Goal: Check status: Check status

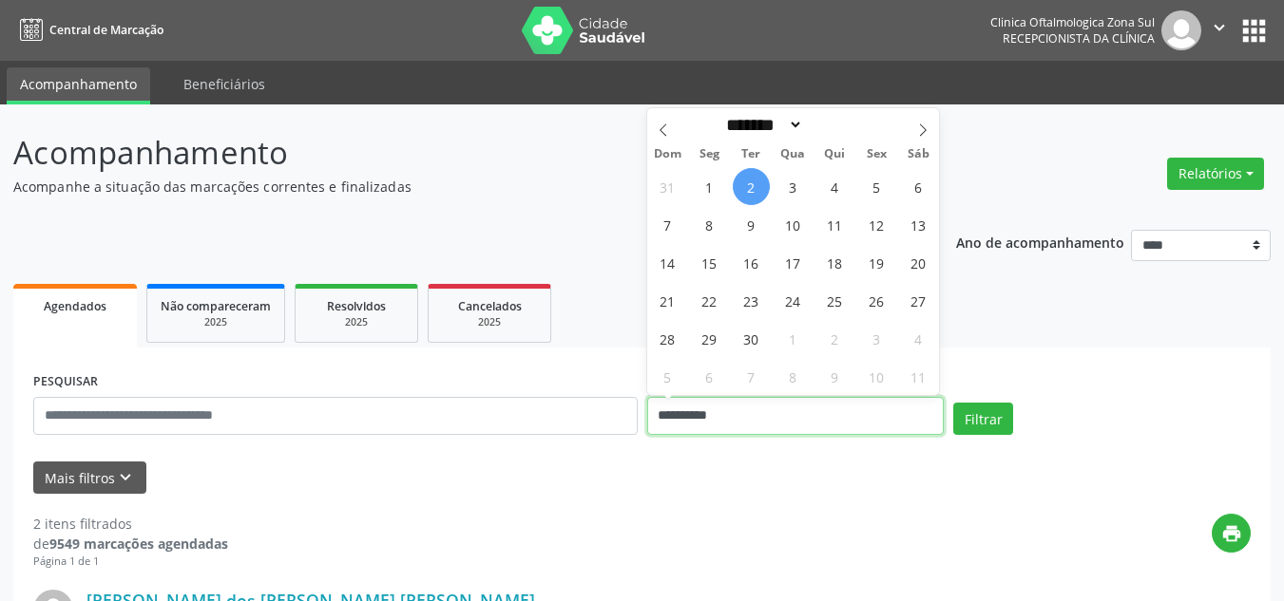
click at [715, 420] on input "**********" at bounding box center [795, 416] width 297 height 38
drag, startPoint x: 751, startPoint y: 299, endPoint x: 764, endPoint y: 296, distance: 13.6
click at [764, 296] on span "23" at bounding box center [750, 300] width 37 height 37
type input "**********"
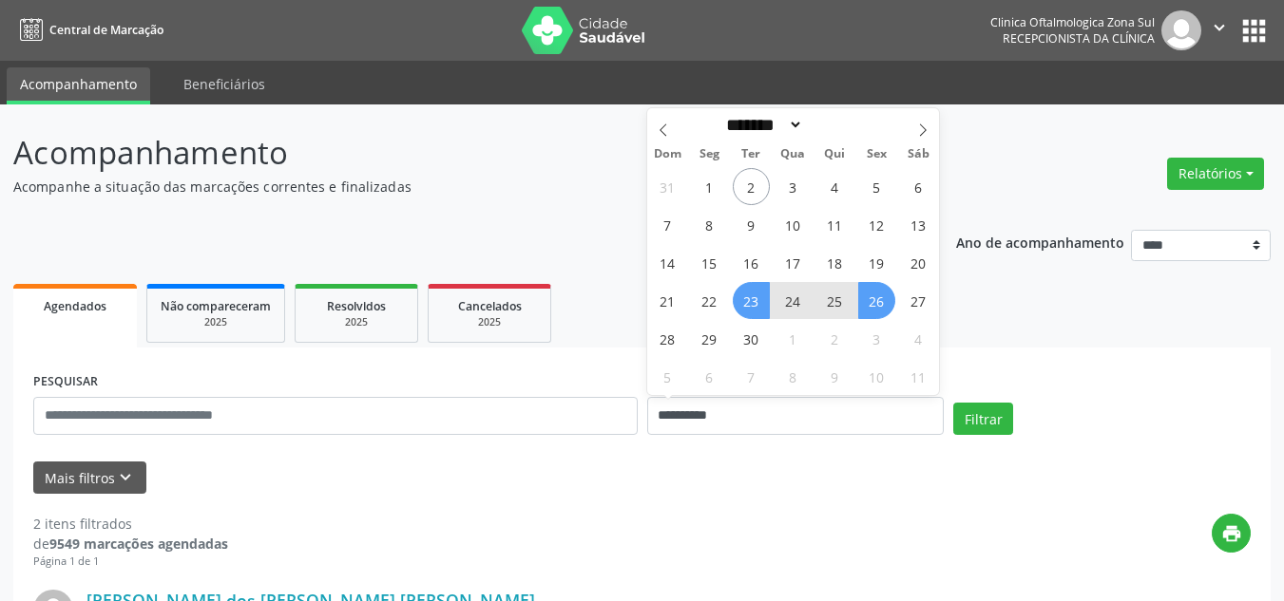
click at [882, 303] on span "26" at bounding box center [876, 300] width 37 height 37
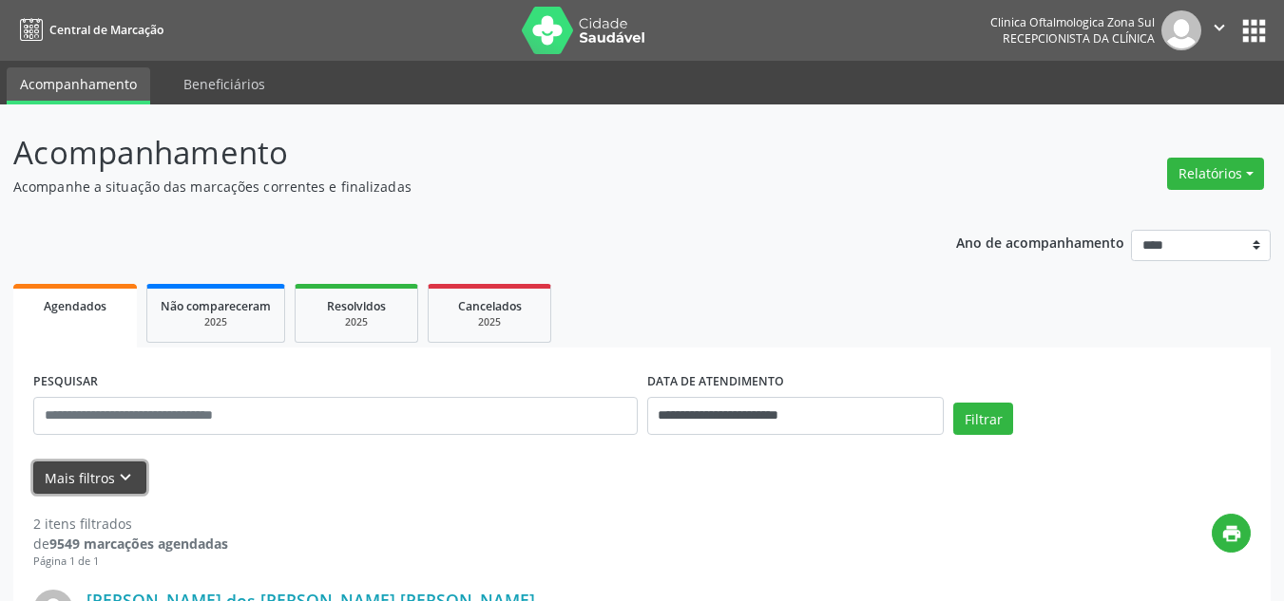
click at [132, 479] on button "Mais filtros keyboard_arrow_down" at bounding box center [89, 478] width 113 height 33
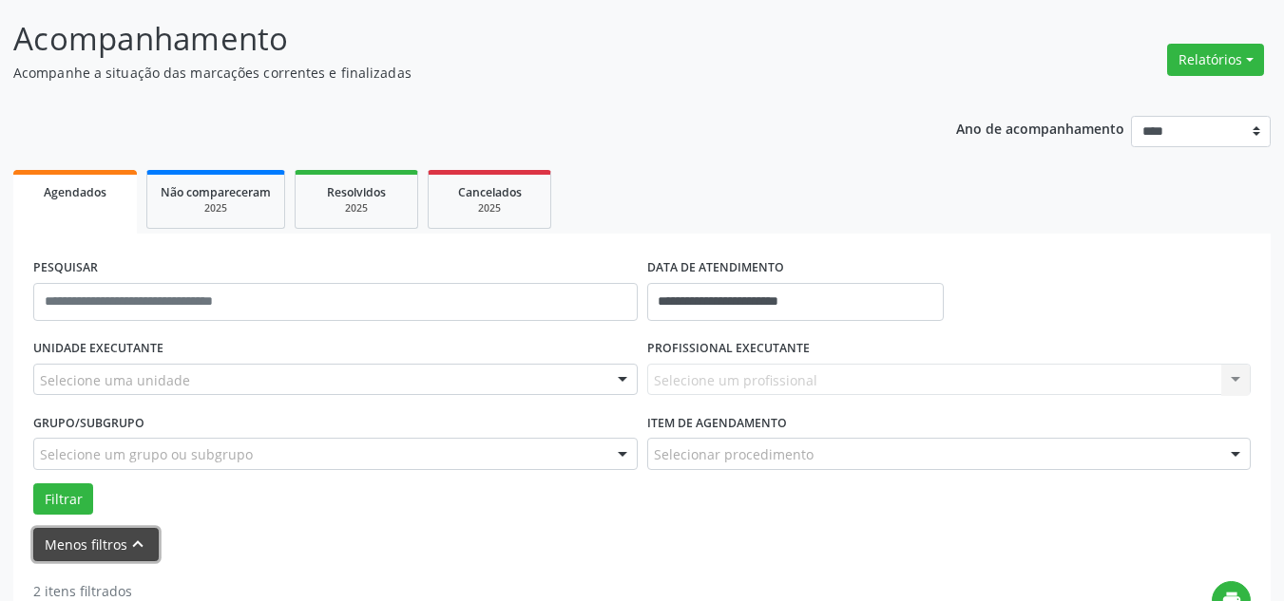
scroll to position [285, 0]
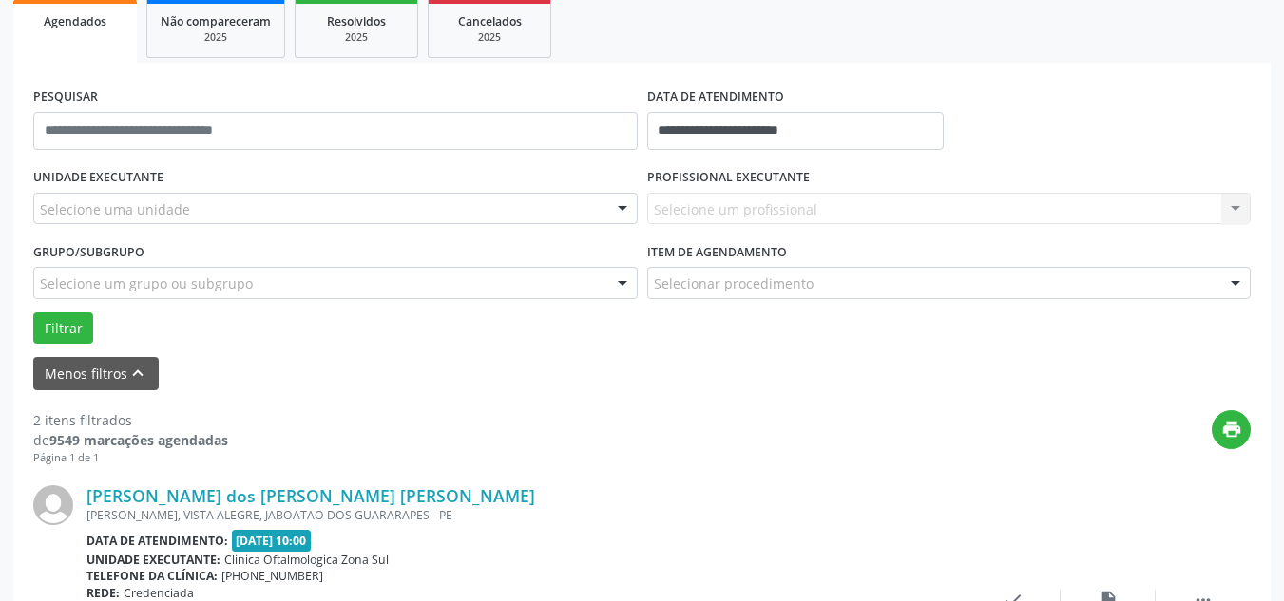
click at [195, 200] on div at bounding box center [335, 209] width 604 height 32
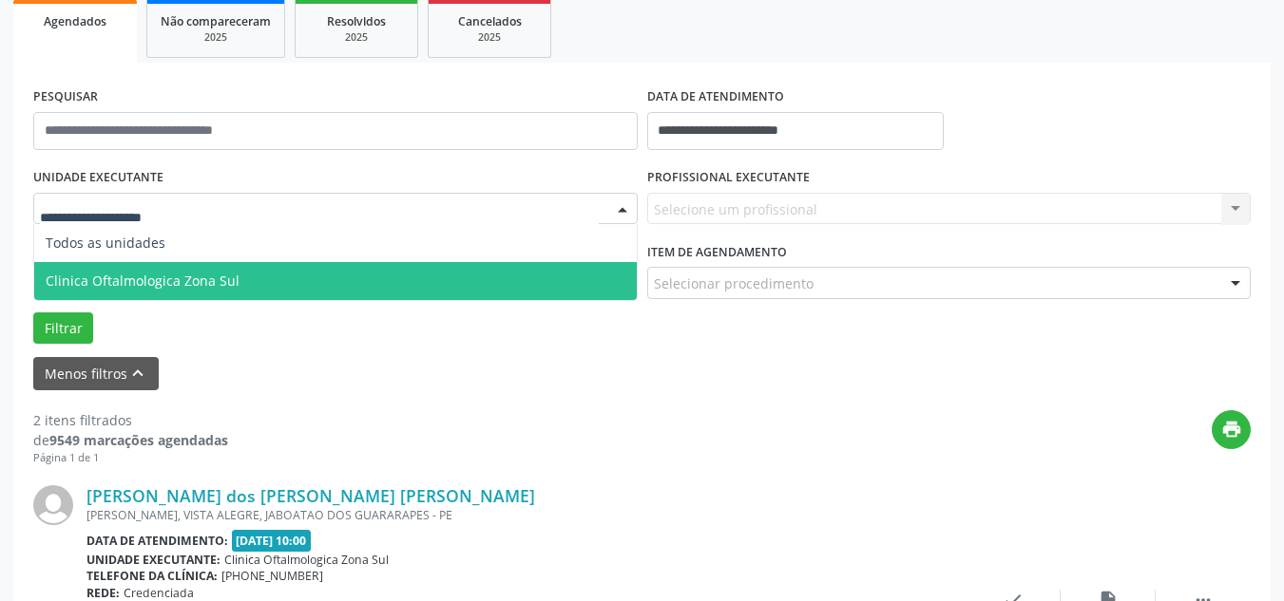
drag, startPoint x: 246, startPoint y: 282, endPoint x: 257, endPoint y: 281, distance: 10.5
click at [247, 282] on span "Clinica Oftalmologica Zona Sul" at bounding box center [335, 281] width 602 height 38
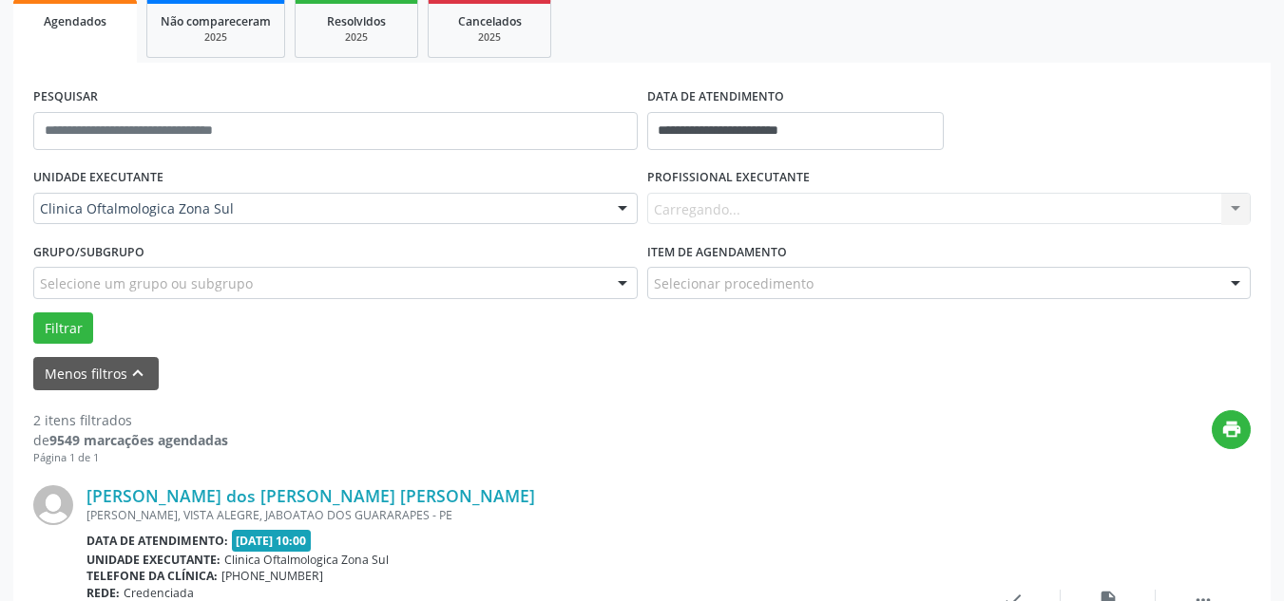
click at [769, 198] on div "Carregando... Nenhum resultado encontrado para: " " Não há nenhuma opção para s…" at bounding box center [949, 209] width 604 height 32
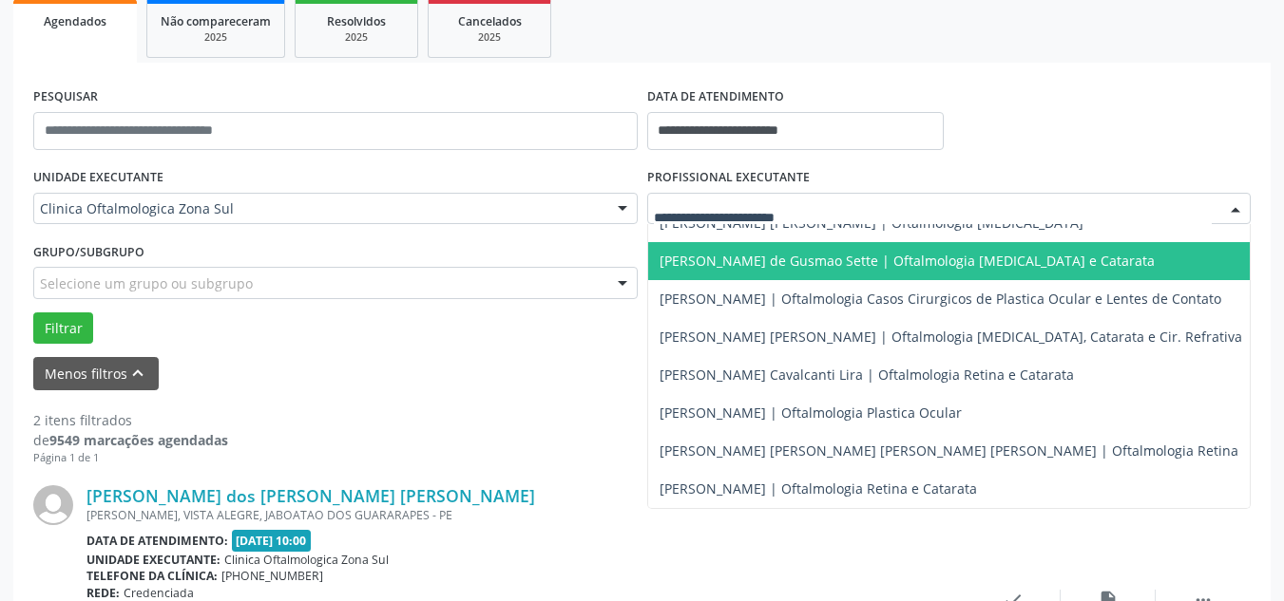
scroll to position [186, 0]
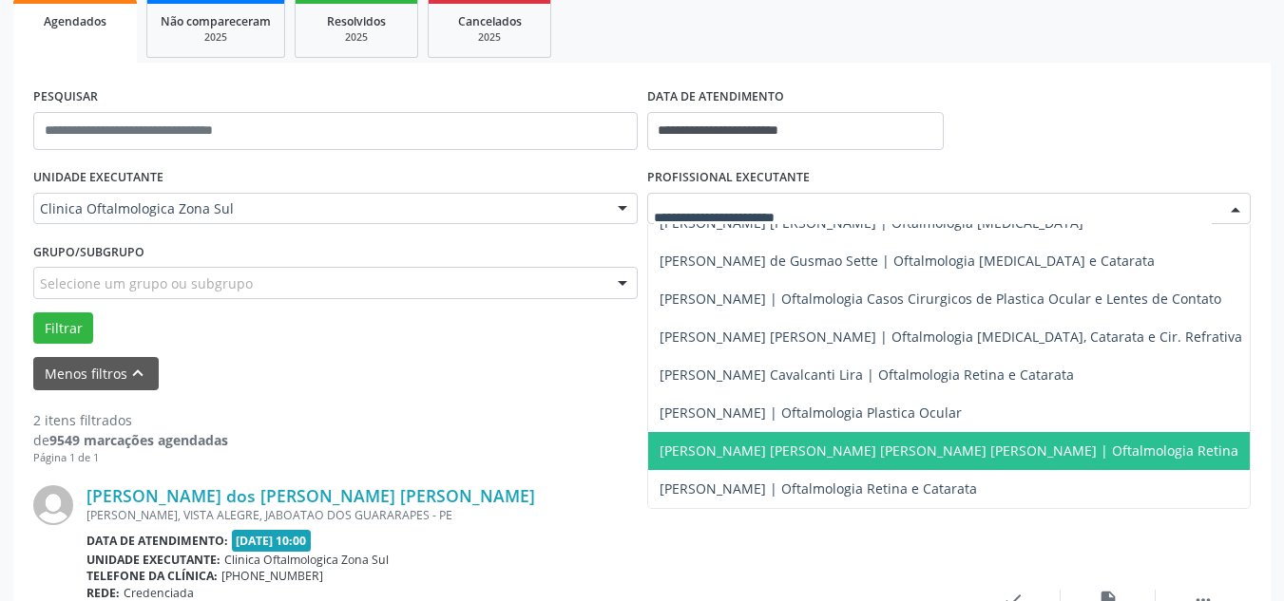
click at [691, 442] on span "[PERSON_NAME] [PERSON_NAME] [PERSON_NAME] [PERSON_NAME] | Oftalmologia Retina" at bounding box center [948, 451] width 579 height 18
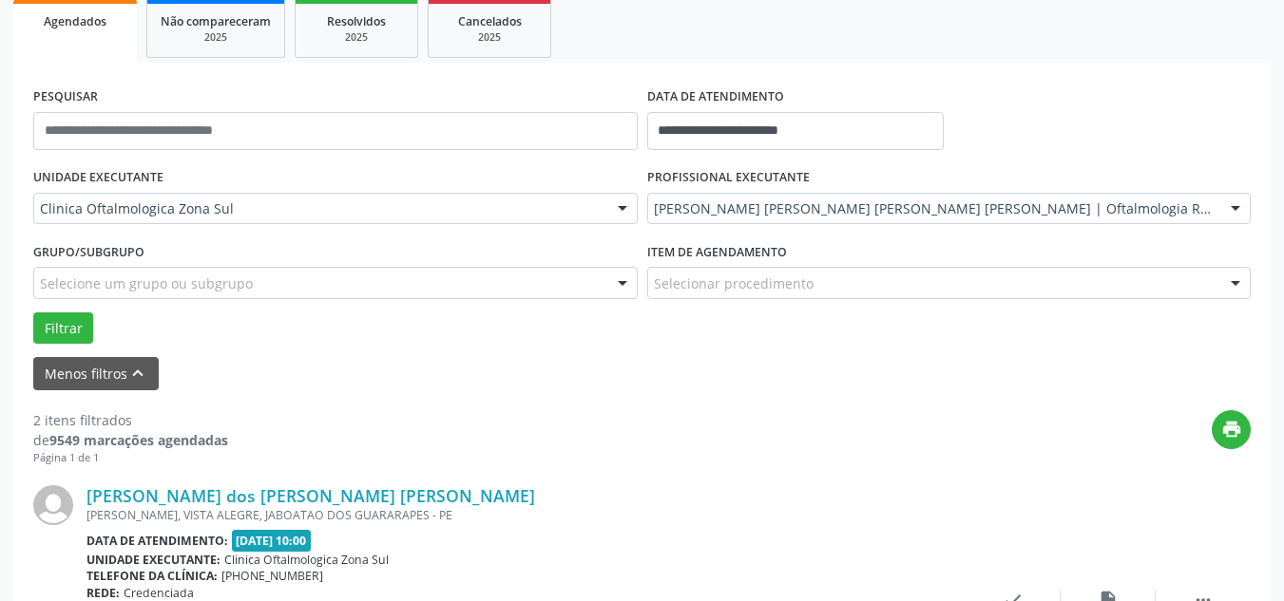
click at [458, 283] on div "Selecione um grupo ou subgrupo" at bounding box center [335, 283] width 604 height 32
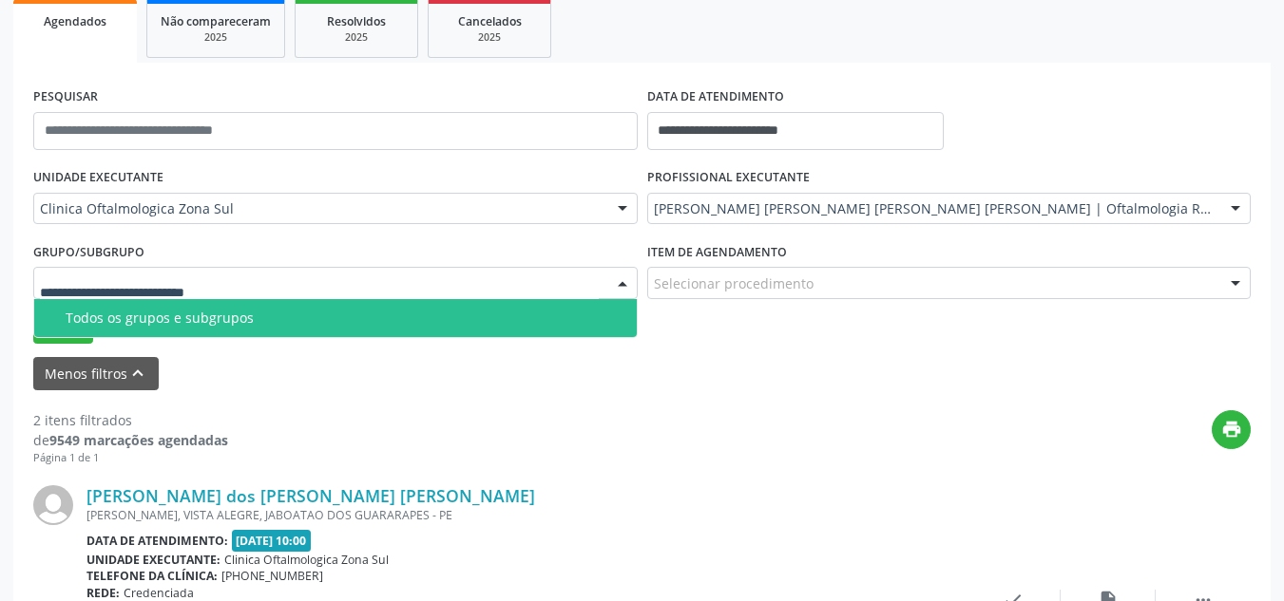
click at [189, 325] on div "Todos os grupos e subgrupos" at bounding box center [346, 318] width 560 height 15
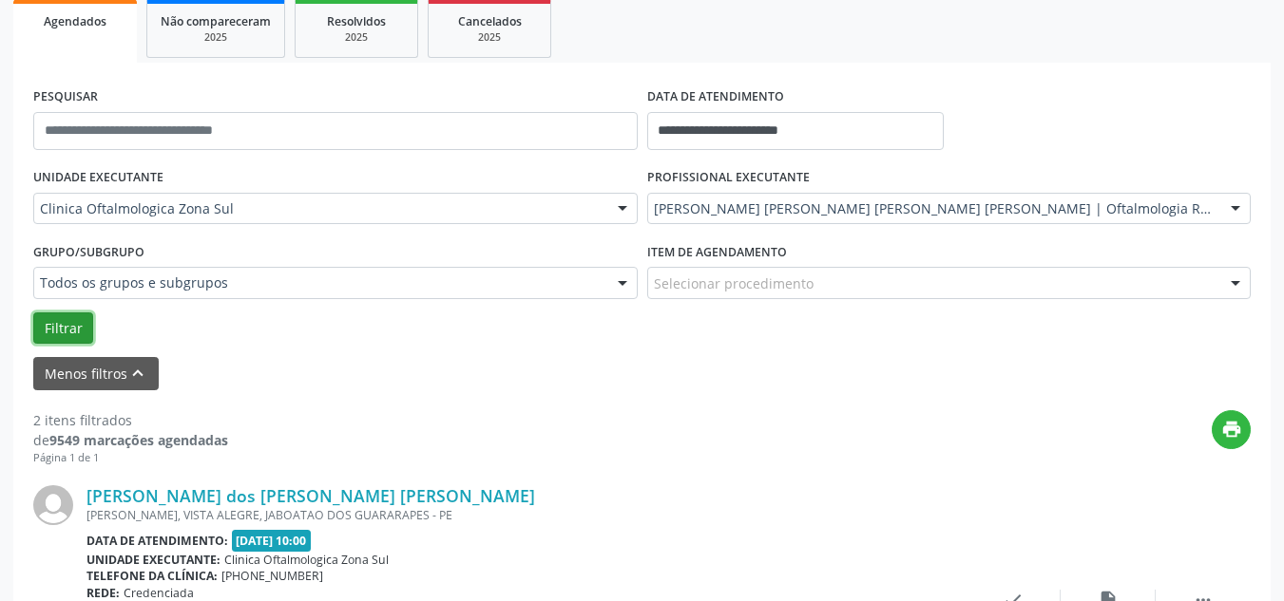
drag, startPoint x: 77, startPoint y: 324, endPoint x: 282, endPoint y: 367, distance: 209.6
click at [79, 324] on button "Filtrar" at bounding box center [63, 329] width 60 height 32
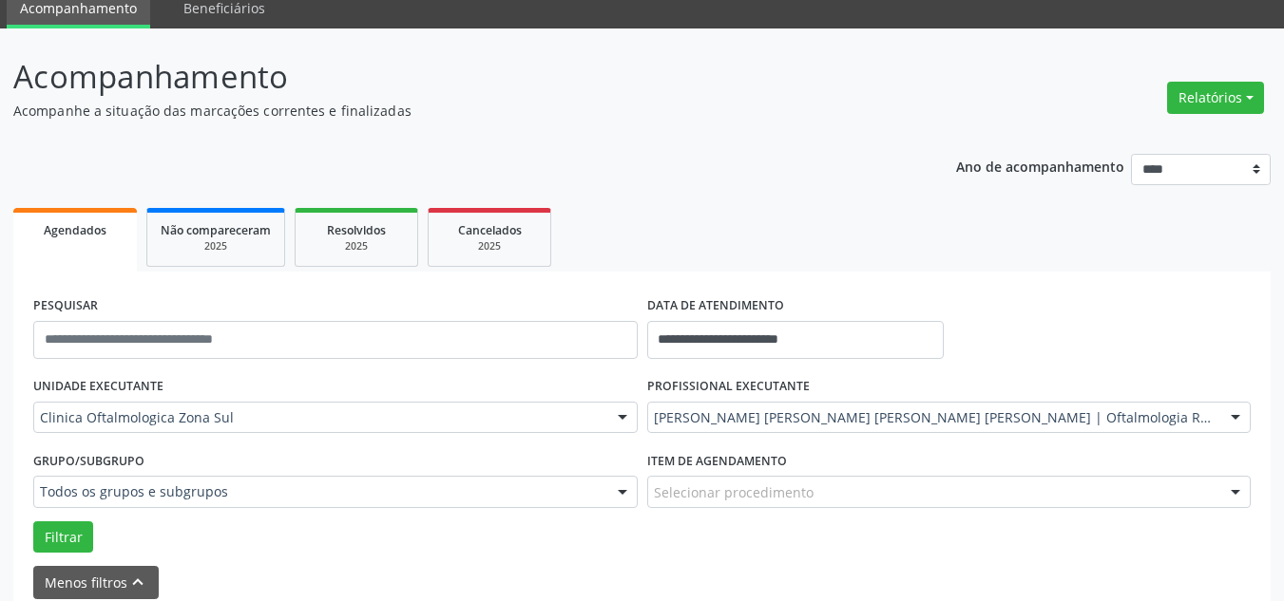
scroll to position [167, 0]
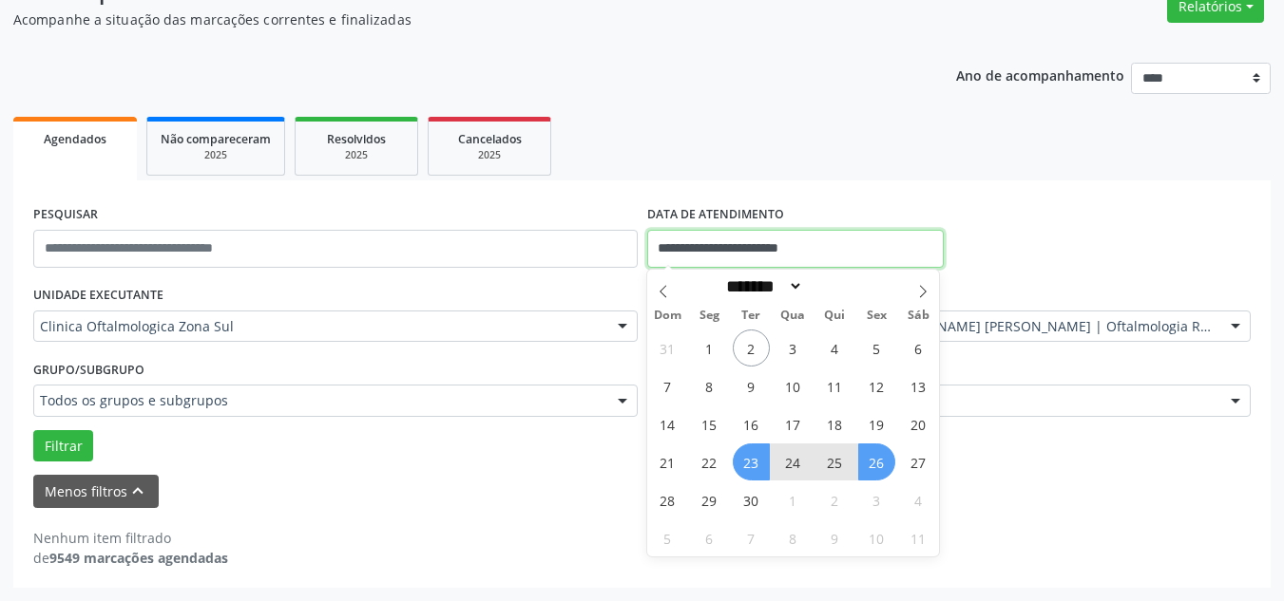
click at [692, 245] on input "**********" at bounding box center [795, 249] width 297 height 38
click at [921, 289] on icon at bounding box center [922, 291] width 13 height 13
select select "*"
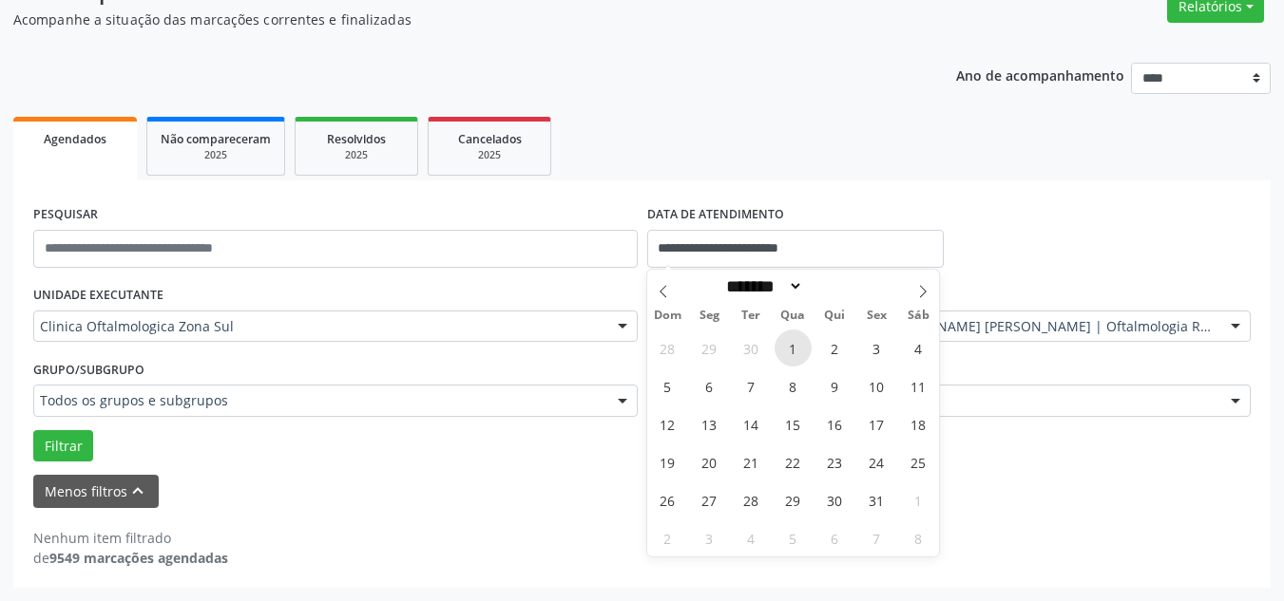
click at [800, 350] on span "1" at bounding box center [792, 348] width 37 height 37
type input "**********"
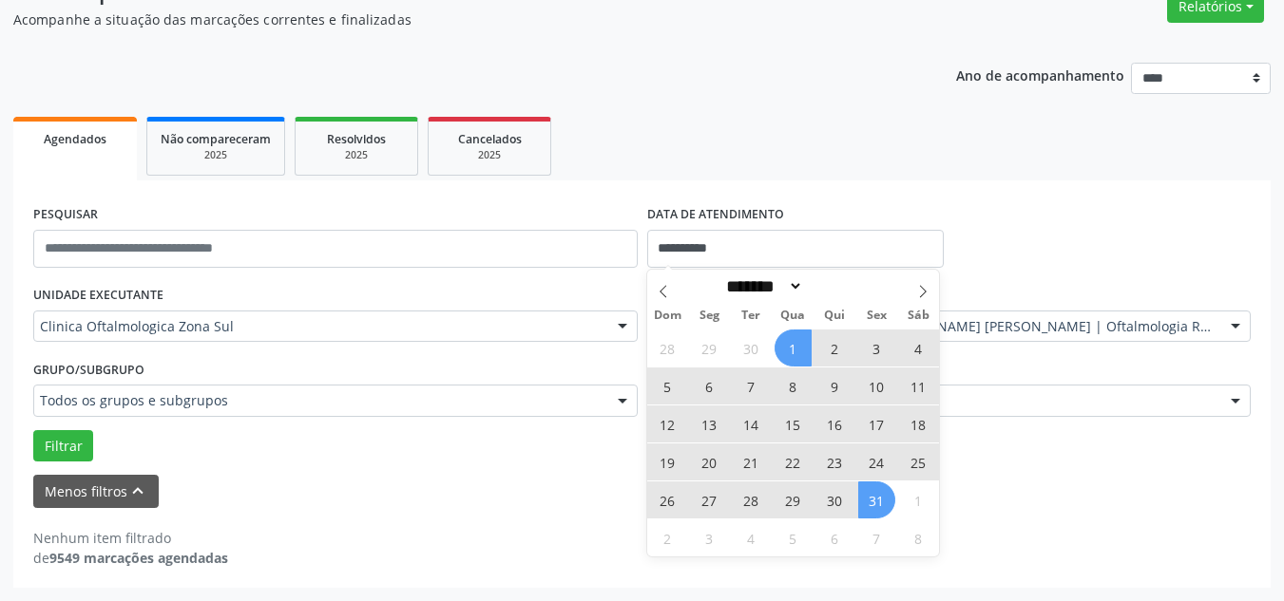
click at [884, 505] on span "31" at bounding box center [876, 500] width 37 height 37
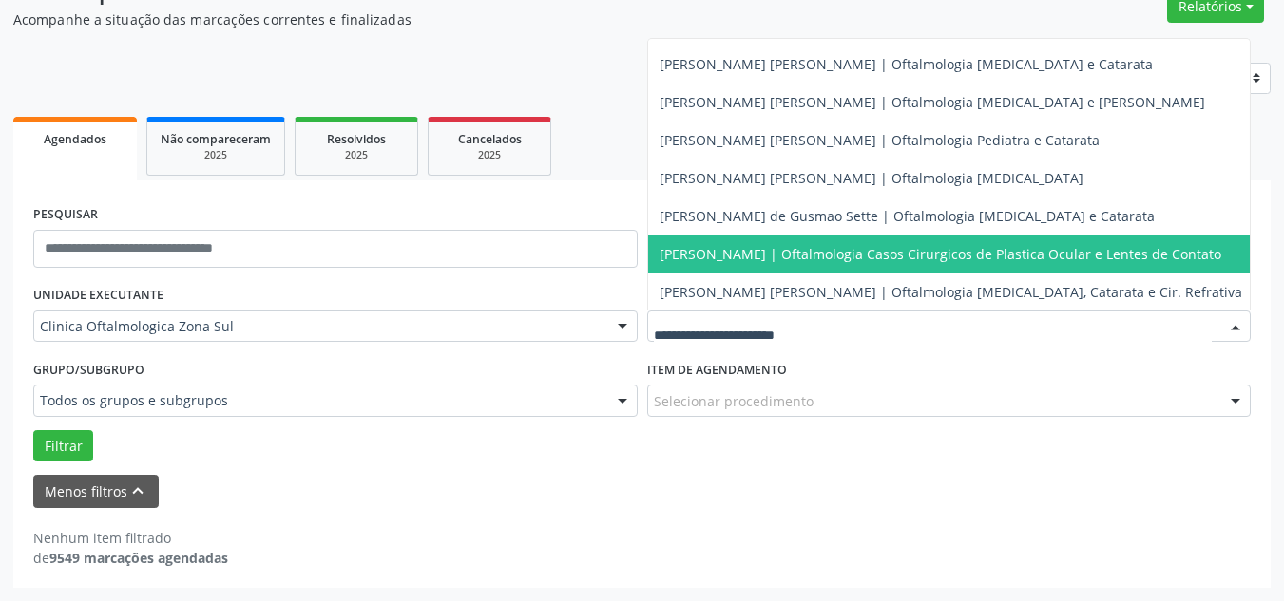
scroll to position [0, 0]
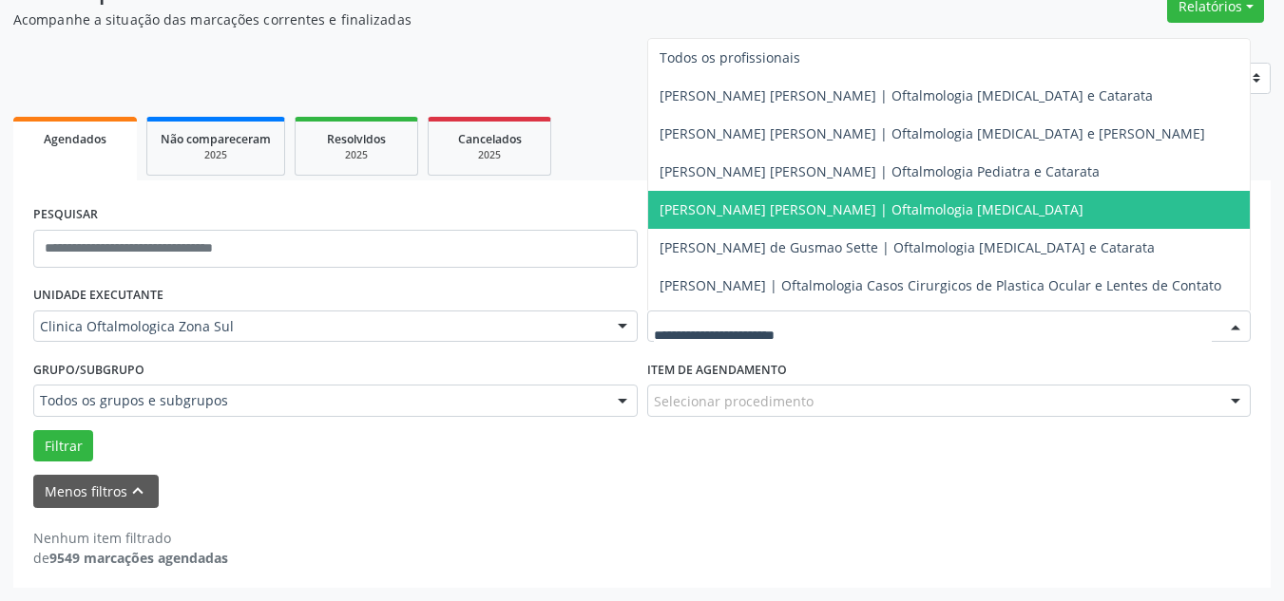
click at [713, 211] on span "[PERSON_NAME] [PERSON_NAME] | Oftalmologia [MEDICAL_DATA]" at bounding box center [871, 209] width 424 height 18
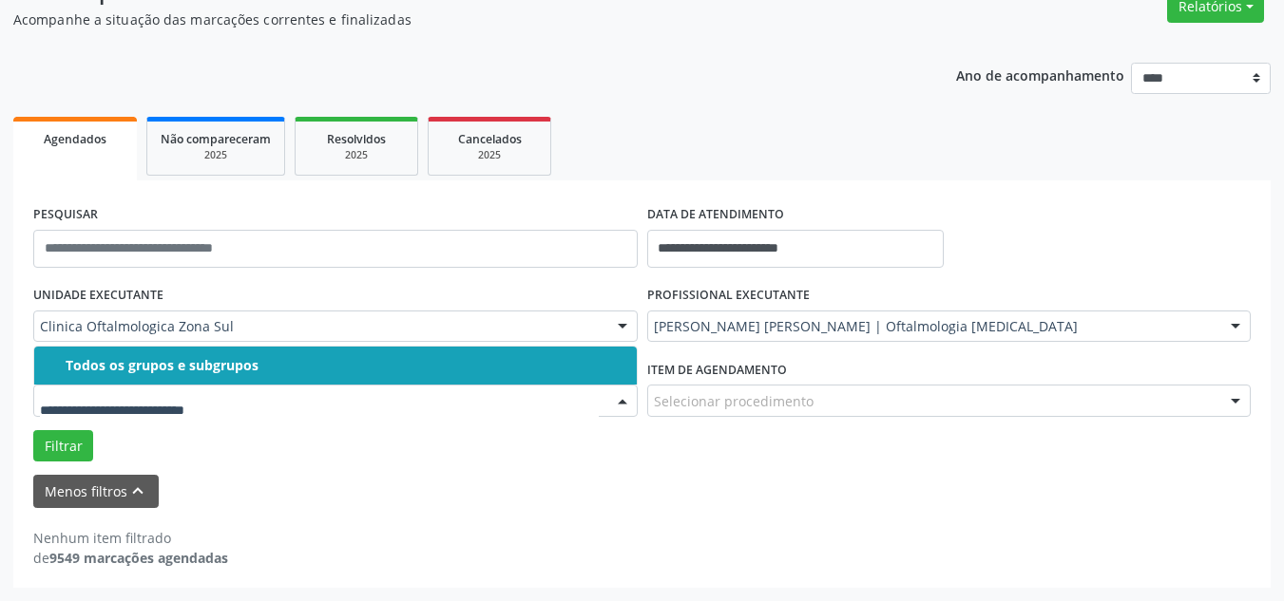
click at [162, 376] on span "Todos os grupos e subgrupos" at bounding box center [335, 366] width 602 height 38
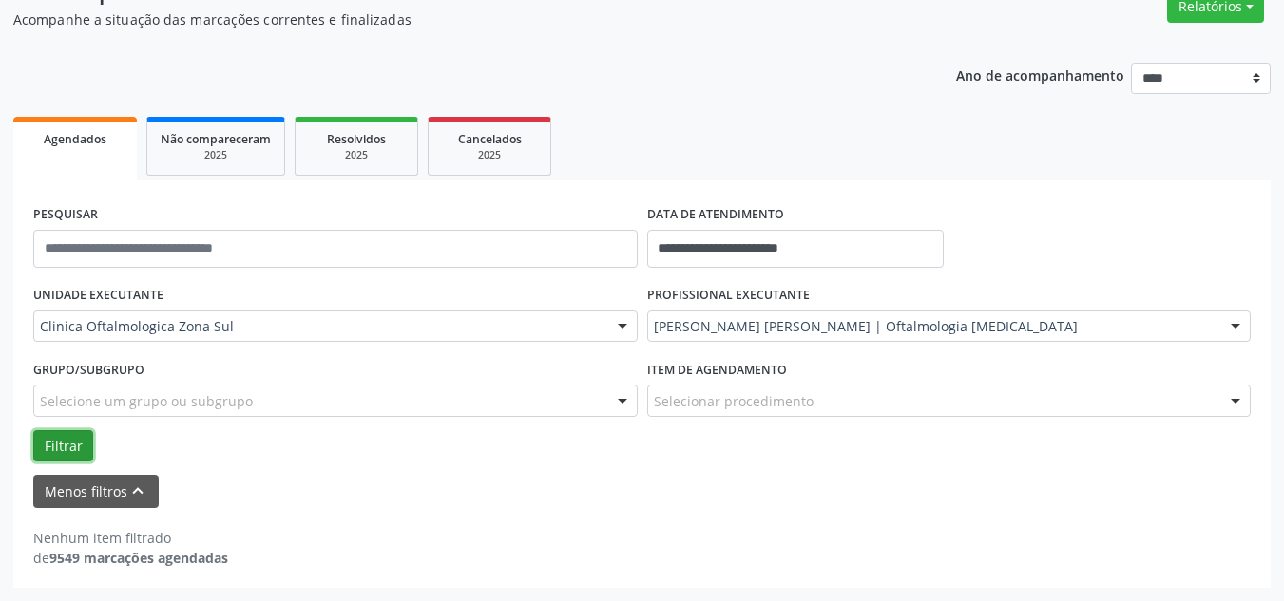
click at [63, 444] on button "Filtrar" at bounding box center [63, 446] width 60 height 32
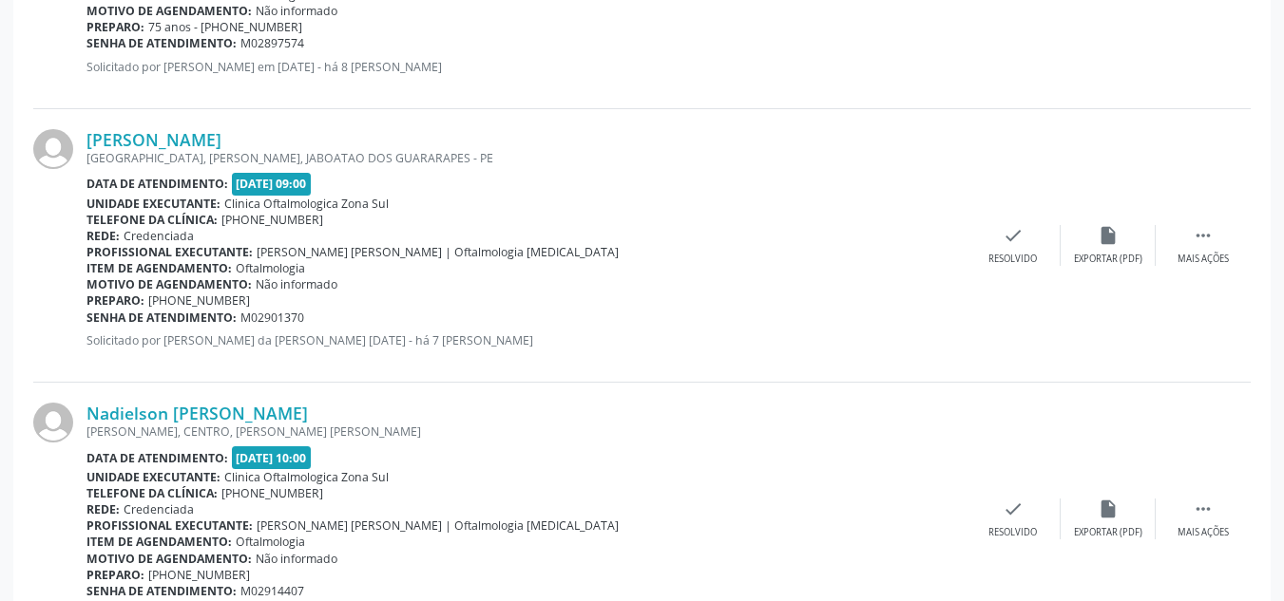
scroll to position [623, 0]
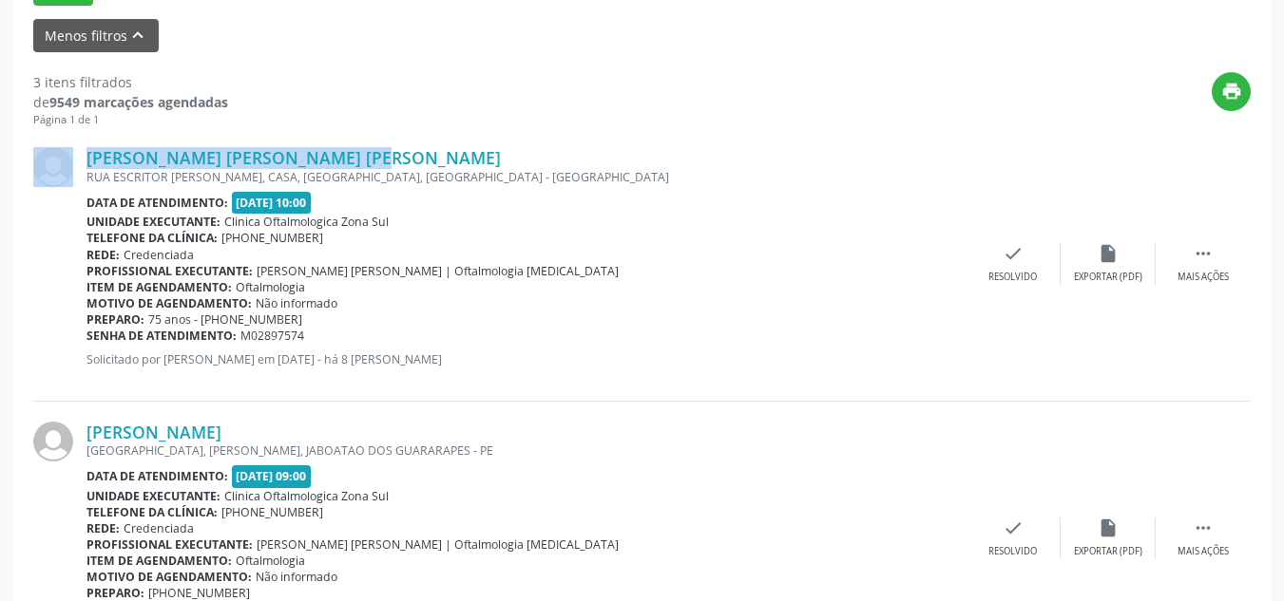
drag, startPoint x: 358, startPoint y: 161, endPoint x: 81, endPoint y: 168, distance: 277.5
click at [81, 168] on div "[PERSON_NAME] [PERSON_NAME] [PERSON_NAME] RUA ESCRITOR [PERSON_NAME], CASA, [GE…" at bounding box center [641, 264] width 1217 height 274
copy div "[PERSON_NAME] [PERSON_NAME] [PERSON_NAME]"
drag, startPoint x: 314, startPoint y: 335, endPoint x: 86, endPoint y: 341, distance: 227.1
click at [86, 341] on div "Senha de atendimento: M02897574" at bounding box center [525, 336] width 879 height 16
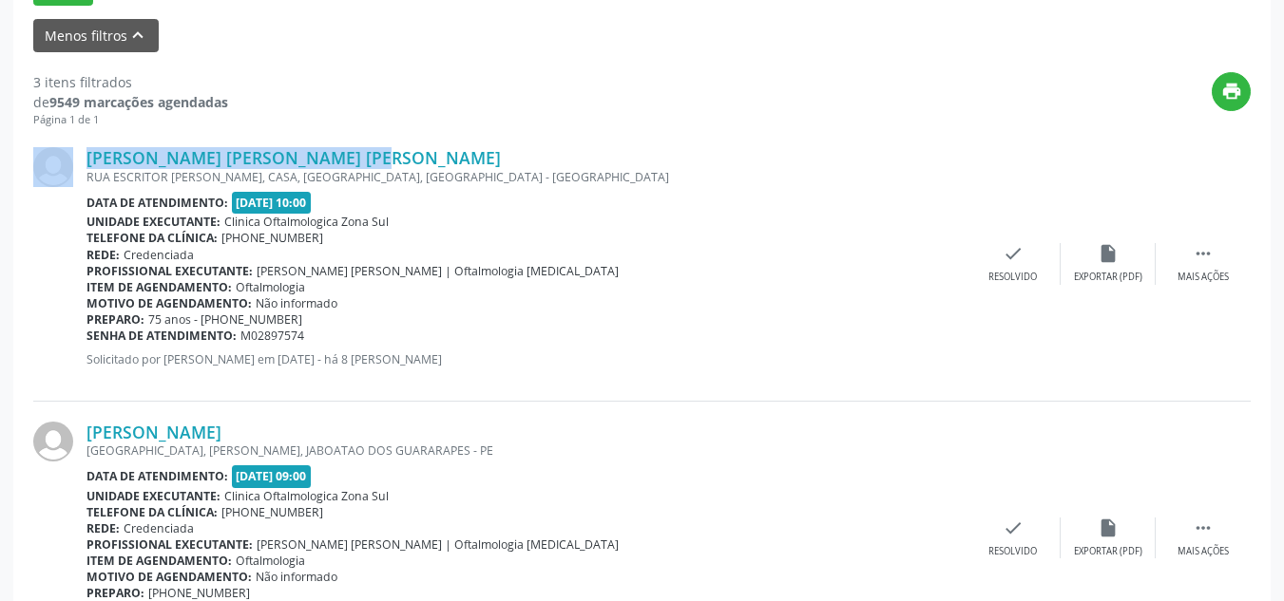
copy div "Senha de atendimento: M02897574"
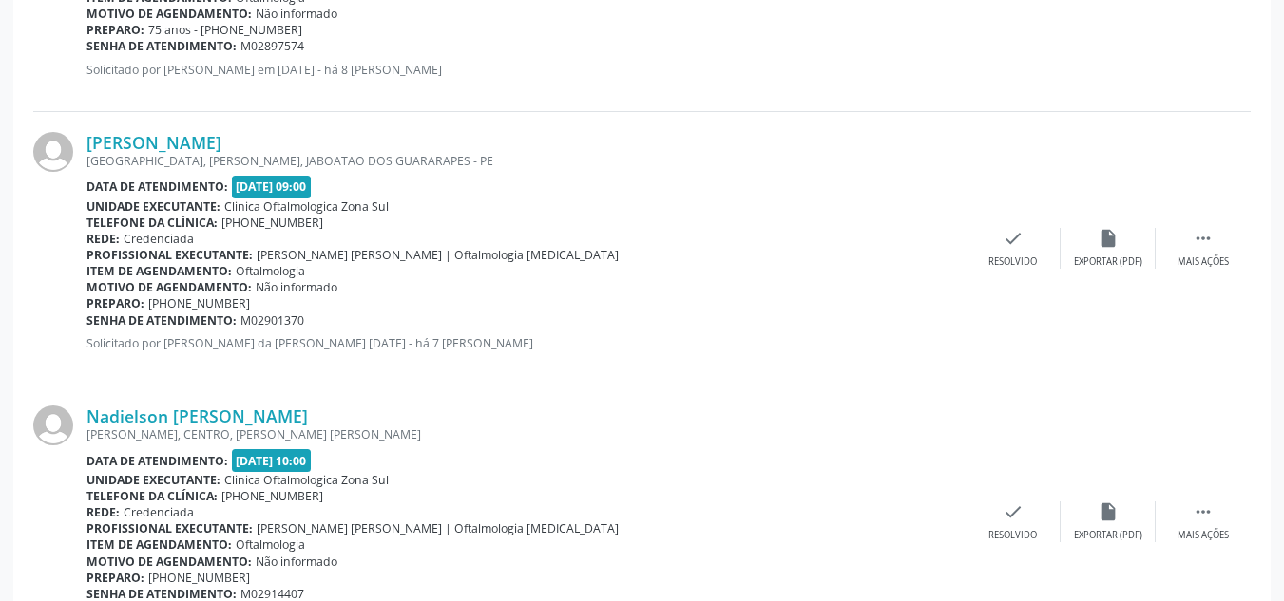
scroll to position [1003, 0]
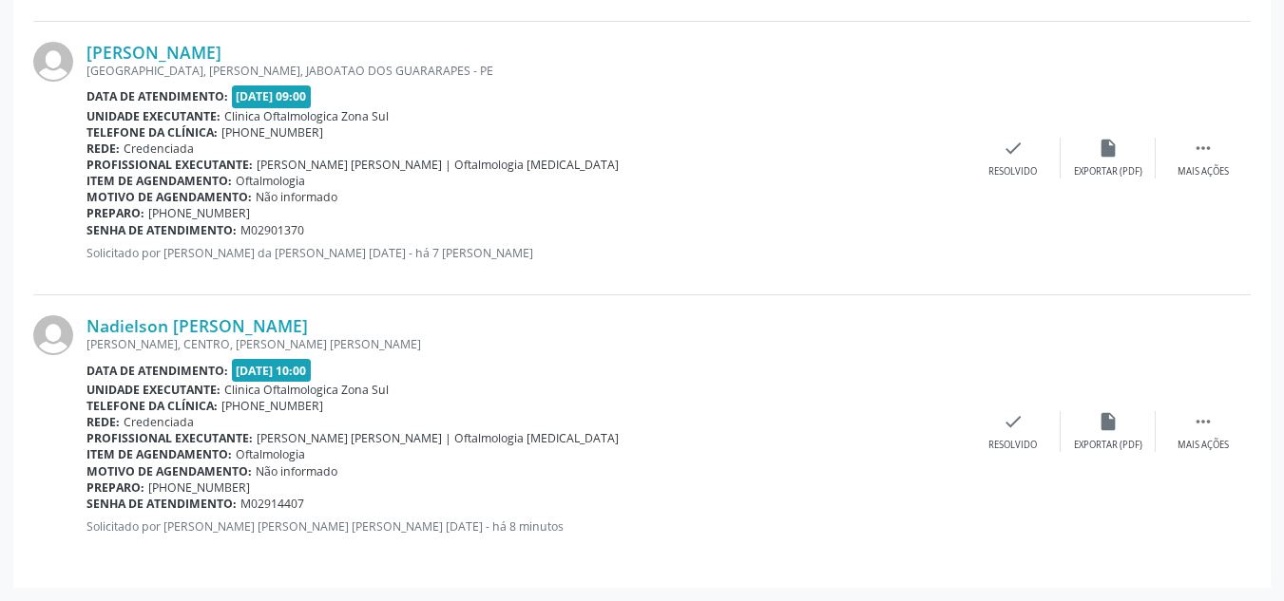
drag, startPoint x: 313, startPoint y: 50, endPoint x: 67, endPoint y: 51, distance: 246.1
click at [67, 51] on div "[PERSON_NAME] [GEOGRAPHIC_DATA], [PERSON_NAME], JABOATAO DOS GUARARAPES - PE Da…" at bounding box center [641, 159] width 1217 height 274
copy div "[PERSON_NAME]"
drag, startPoint x: 320, startPoint y: 229, endPoint x: 88, endPoint y: 237, distance: 231.9
click at [88, 237] on div "Senha de atendimento: M02901370" at bounding box center [525, 230] width 879 height 16
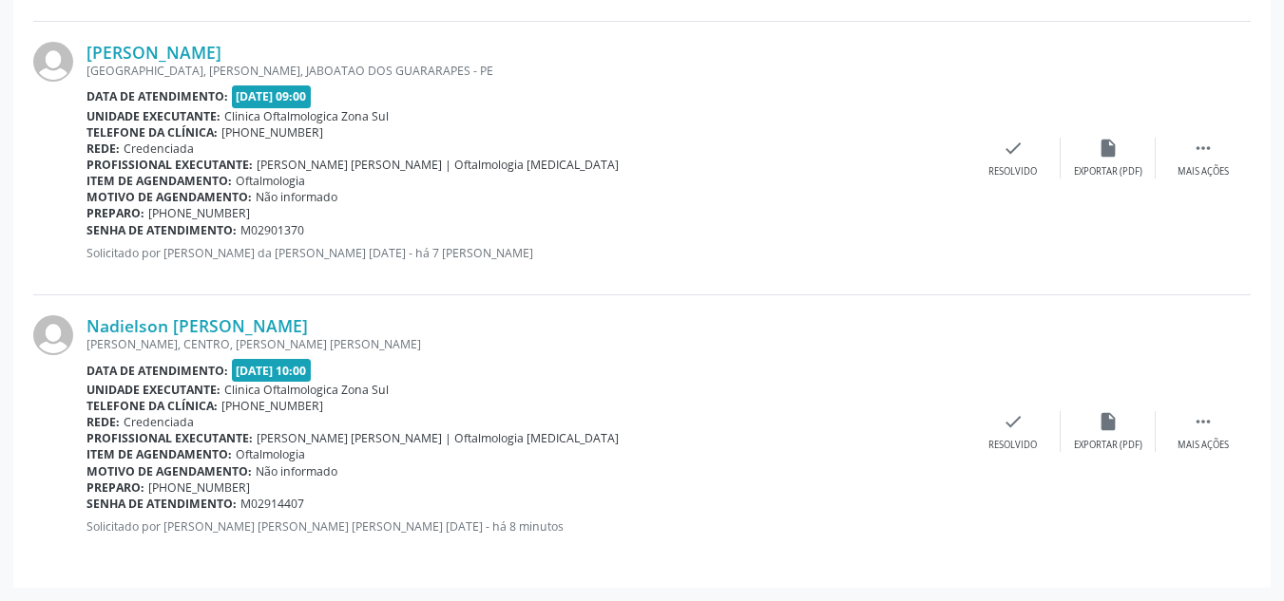
copy div "Senha de atendimento: M02901370"
drag, startPoint x: 345, startPoint y: 319, endPoint x: 86, endPoint y: 330, distance: 259.6
click at [86, 330] on div "Nadielson [PERSON_NAME] [PERSON_NAME], CENTRO, [PERSON_NAME] [PERSON_NAME] Data…" at bounding box center [641, 431] width 1217 height 273
copy div "Nadielson [PERSON_NAME]"
drag, startPoint x: 336, startPoint y: 497, endPoint x: 113, endPoint y: 503, distance: 223.3
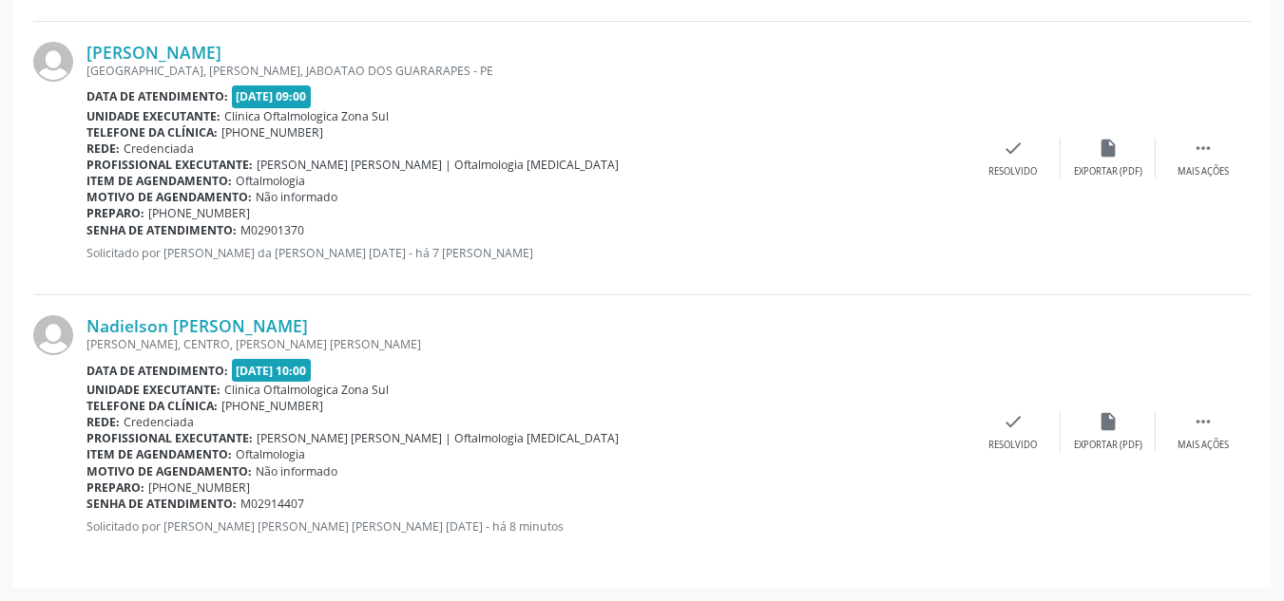
click at [87, 510] on div "Senha de atendimento: M02914407" at bounding box center [525, 504] width 879 height 16
copy div "Senha de atendimento: M02914407"
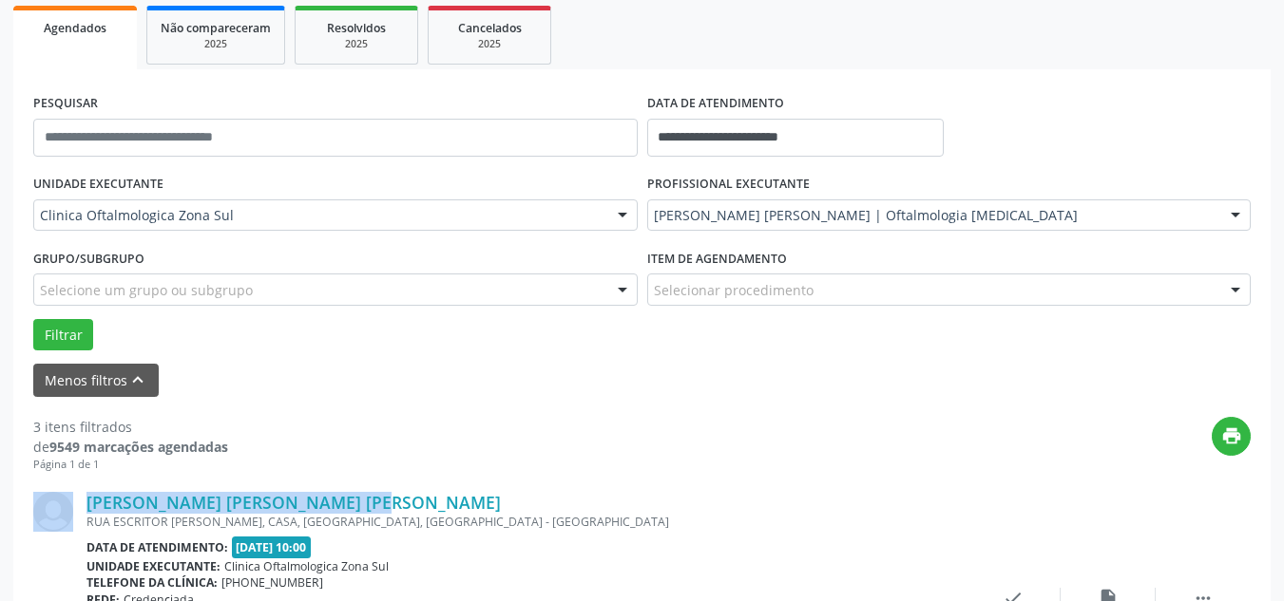
scroll to position [285, 0]
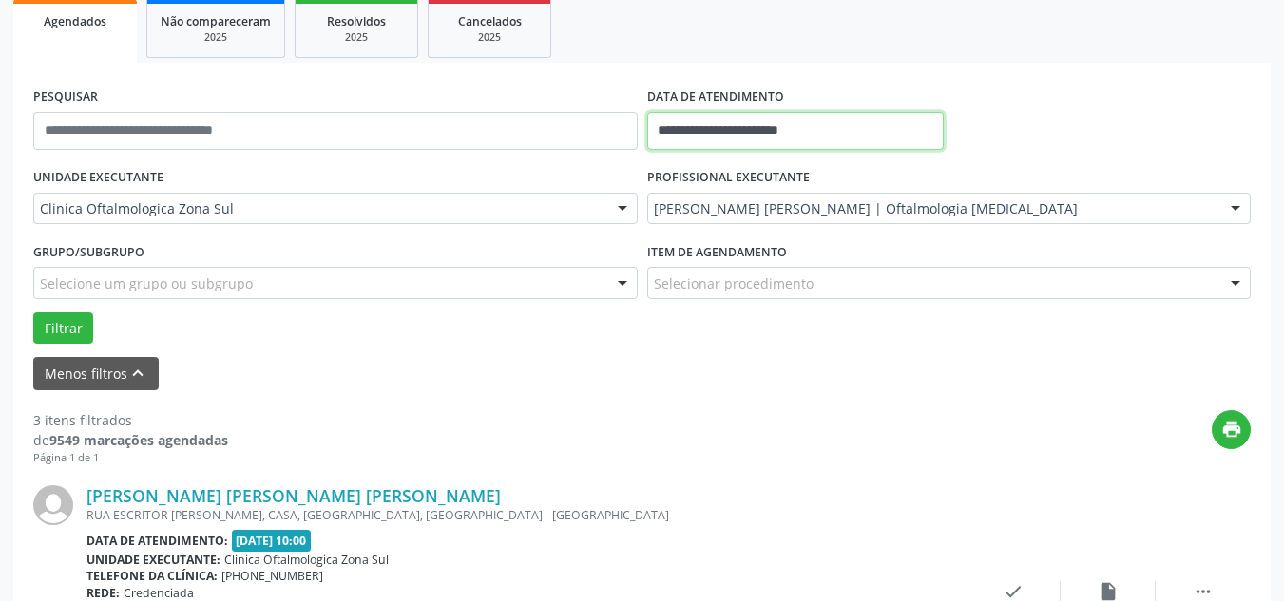
click at [800, 131] on input "**********" at bounding box center [795, 131] width 297 height 38
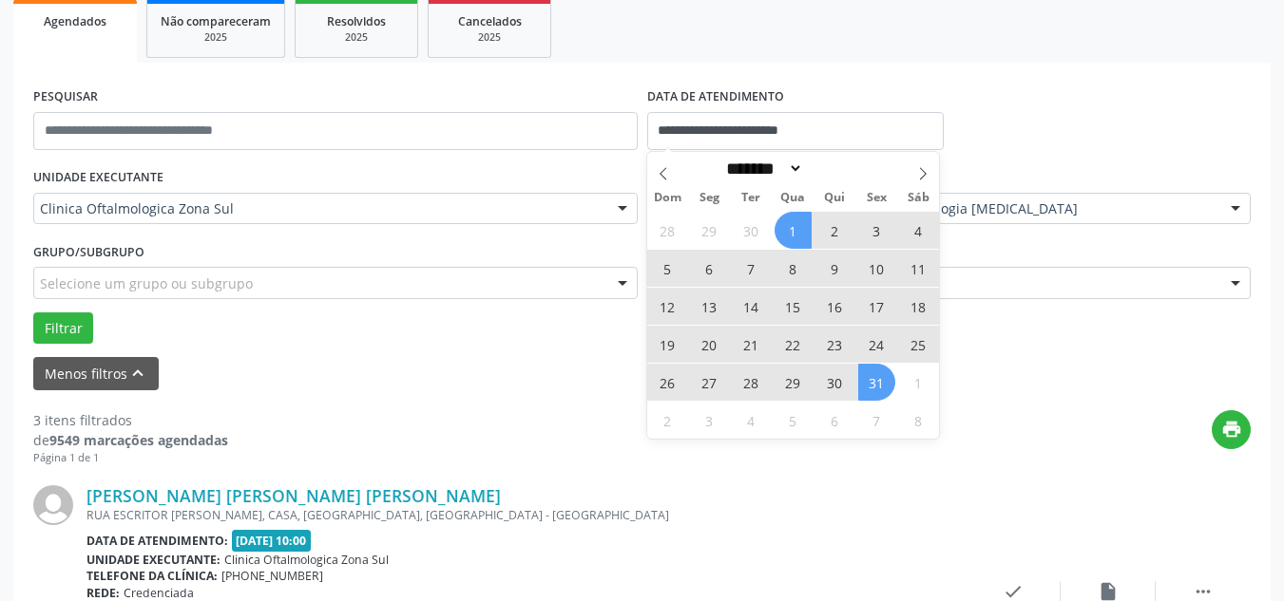
select select "*"
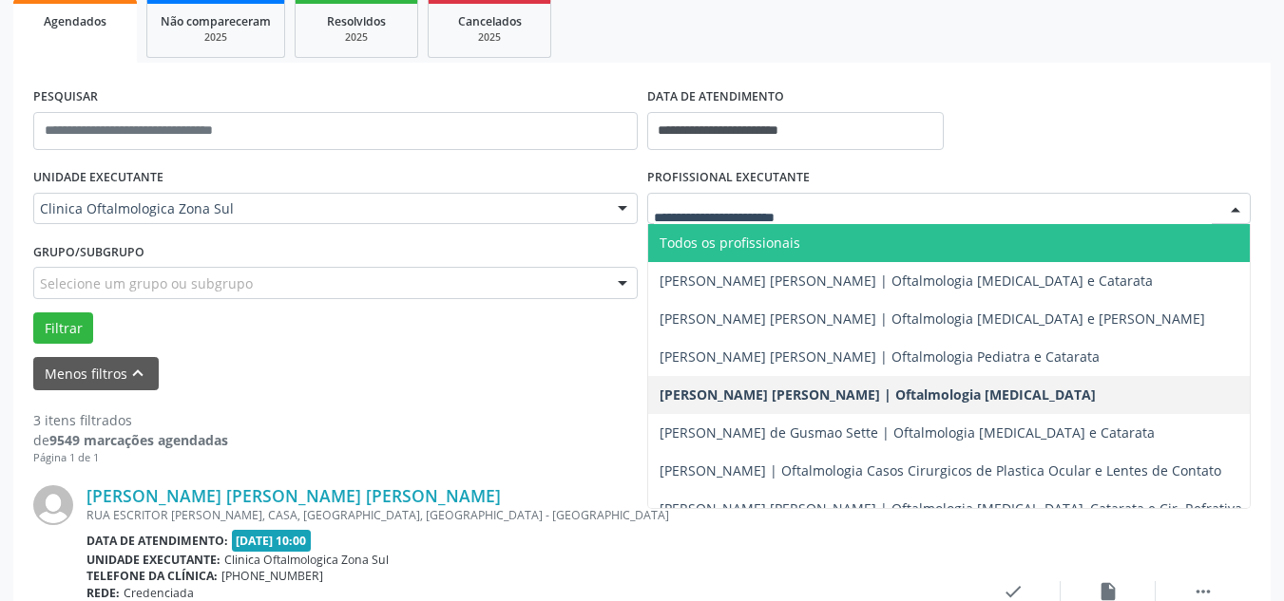
click at [1049, 45] on ul "Agendados Não compareceram 2025 Resolvidos 2025 Cancelados 2025" at bounding box center [641, 28] width 1257 height 68
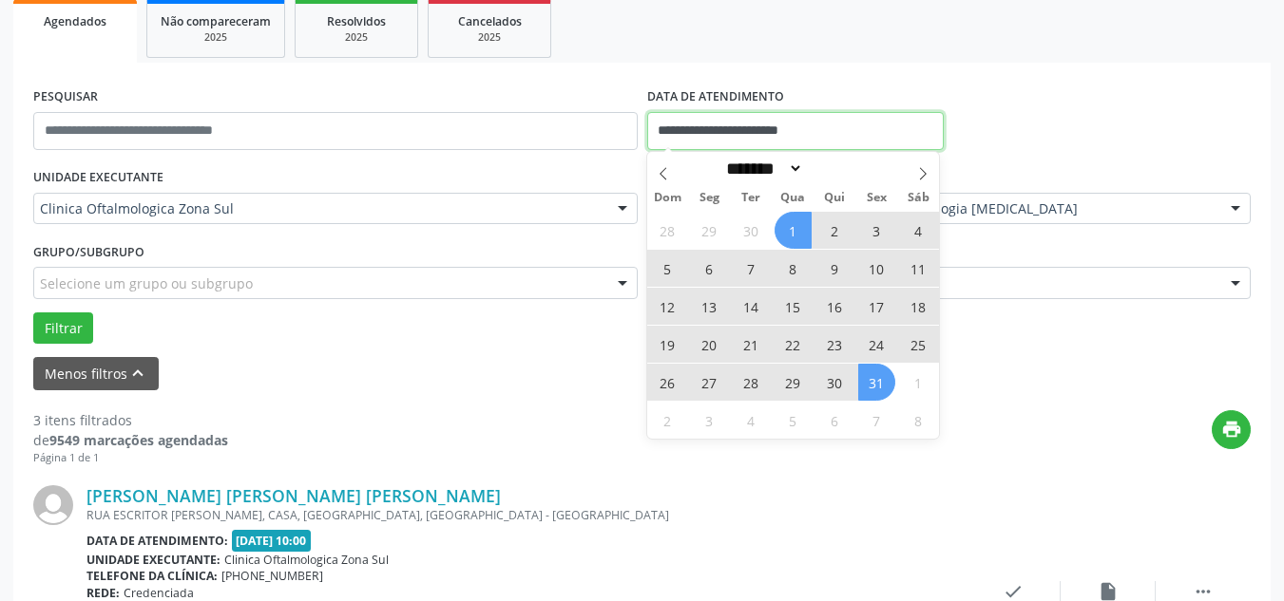
click at [791, 127] on input "**********" at bounding box center [795, 131] width 297 height 38
click at [804, 171] on select "******* ********* ***** ***** **** ***** ***** ****** ******** ******* ********…" at bounding box center [762, 169] width 84 height 20
click at [1050, 112] on div "**********" at bounding box center [642, 123] width 1227 height 81
click at [759, 113] on input "**********" at bounding box center [795, 131] width 297 height 38
click at [914, 171] on span at bounding box center [922, 168] width 32 height 32
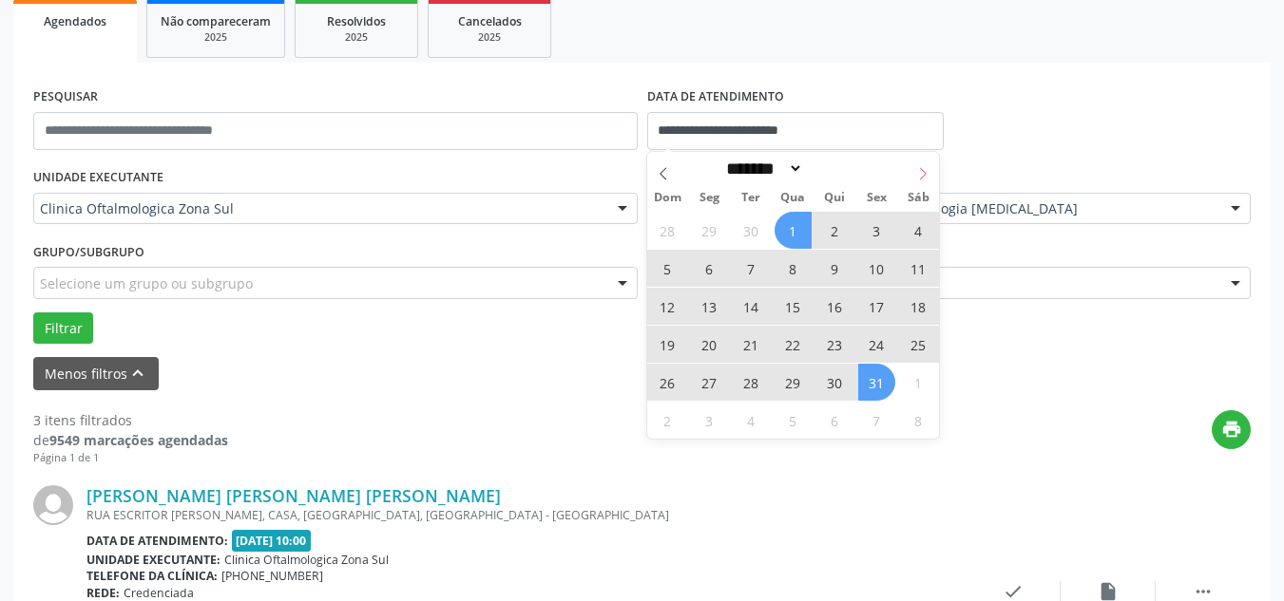
select select "**"
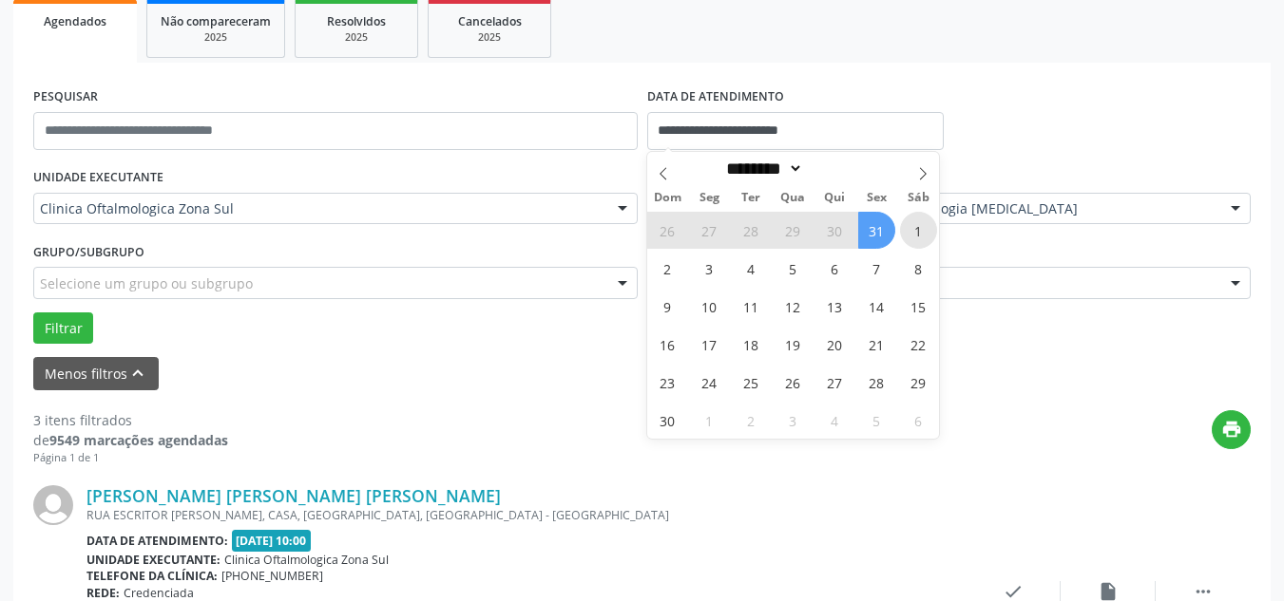
click at [920, 231] on span "1" at bounding box center [918, 230] width 37 height 37
type input "**********"
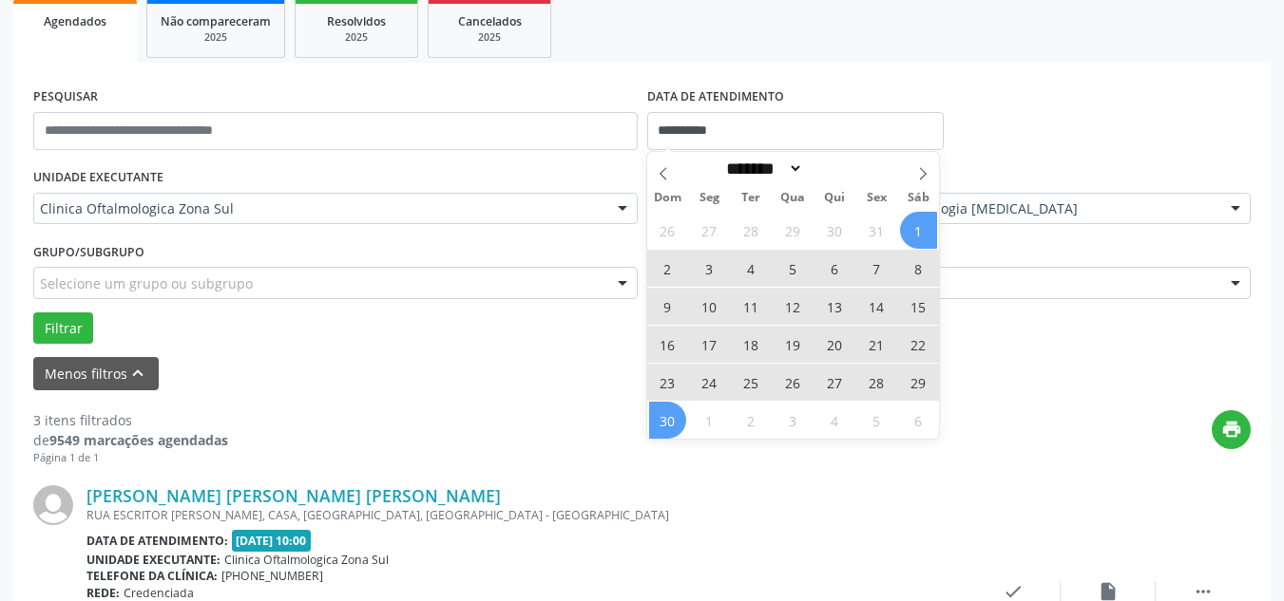
click at [672, 405] on span "30" at bounding box center [667, 420] width 37 height 37
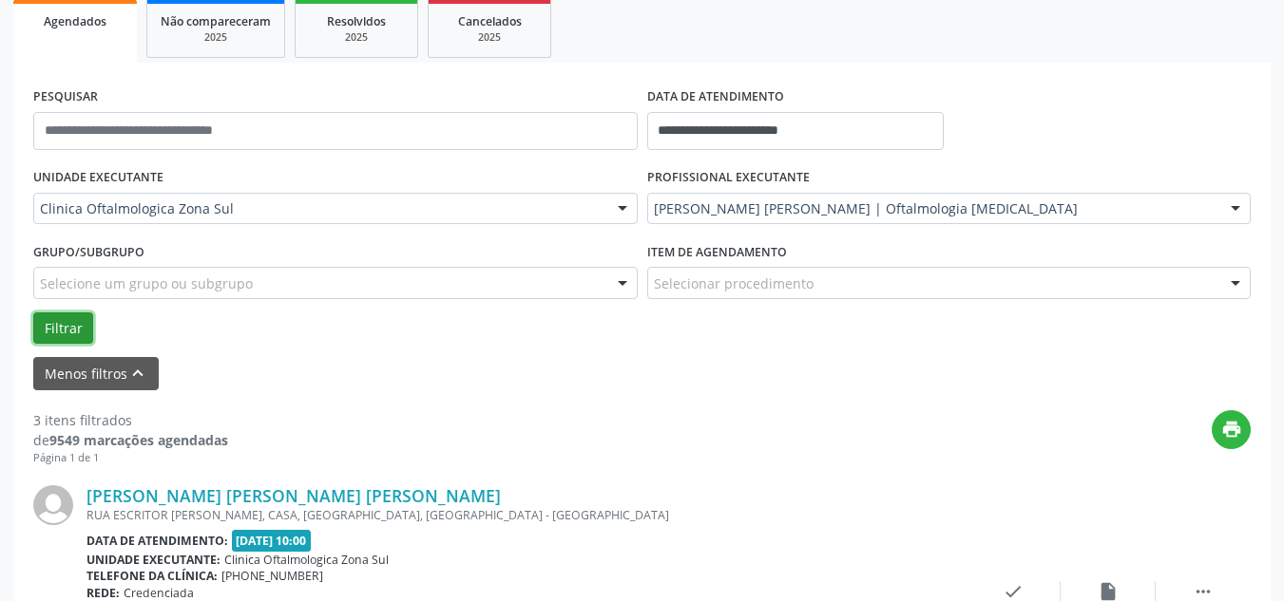
click at [67, 322] on button "Filtrar" at bounding box center [63, 329] width 60 height 32
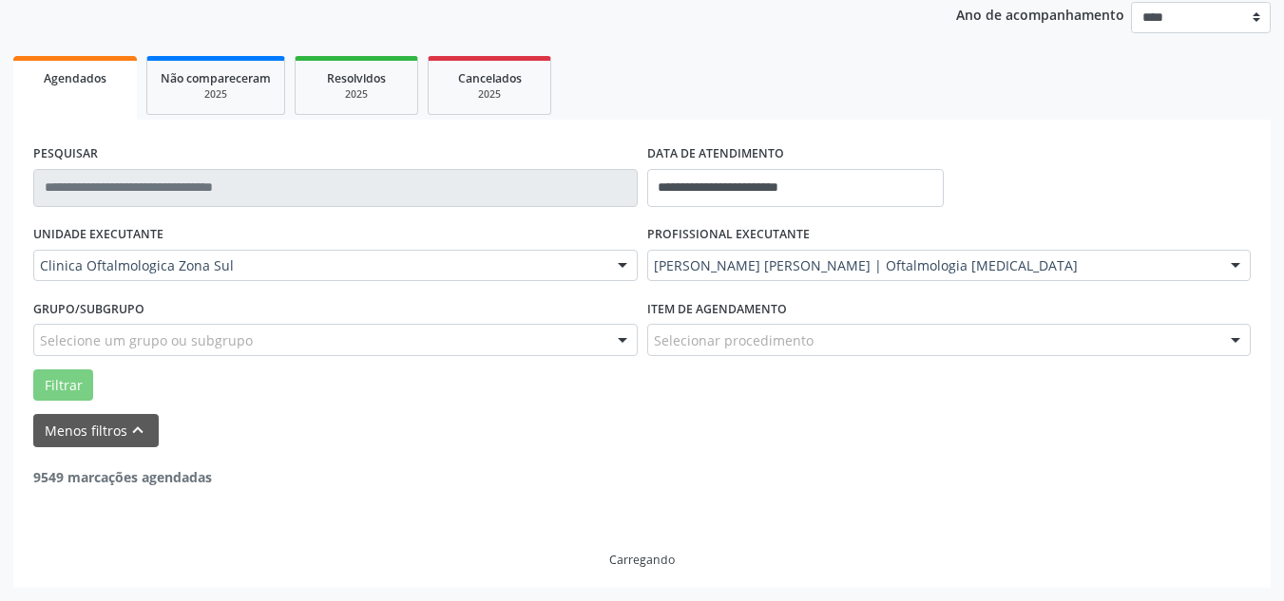
scroll to position [167, 0]
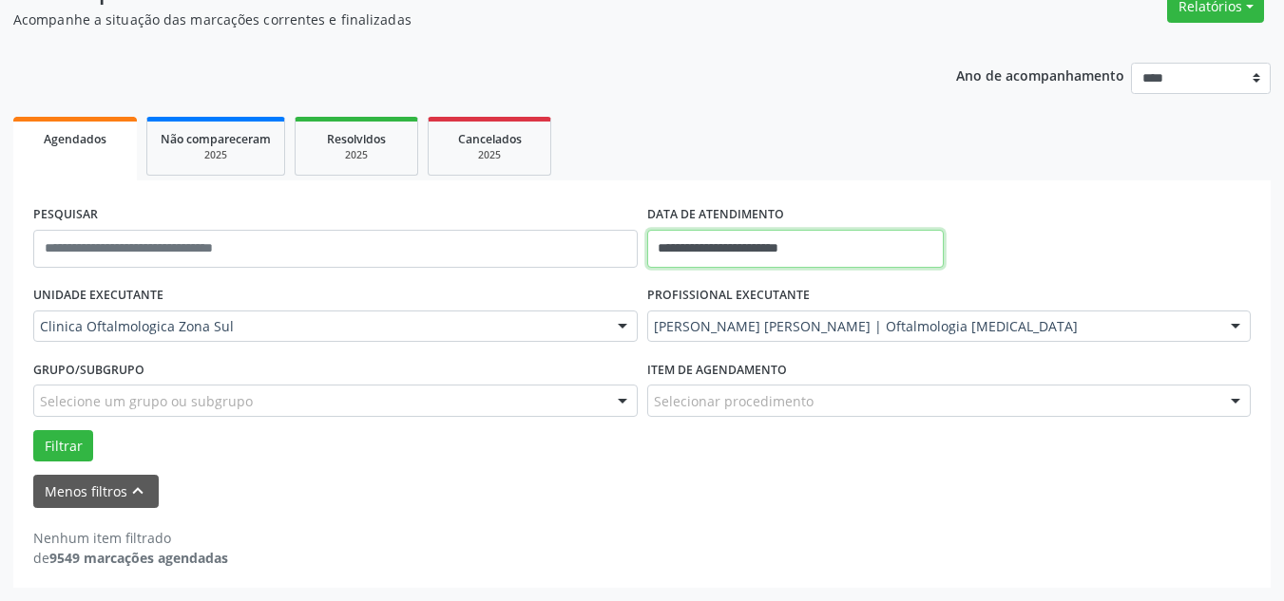
click at [825, 258] on input "**********" at bounding box center [795, 249] width 297 height 38
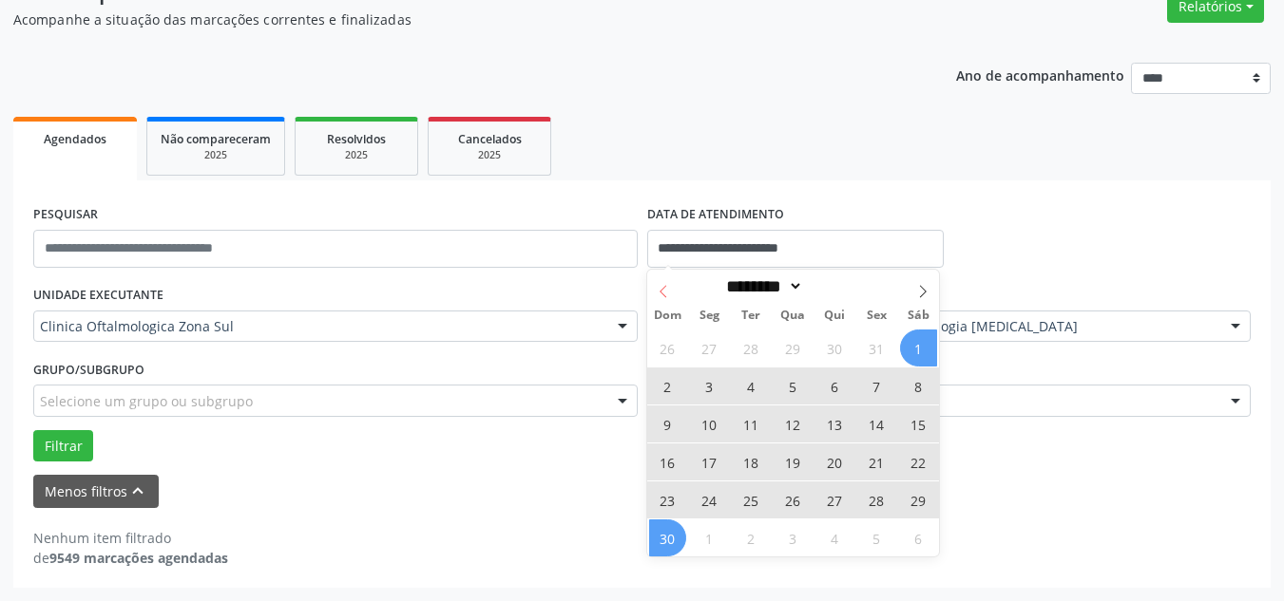
click at [652, 288] on span at bounding box center [663, 286] width 32 height 32
select select "*"
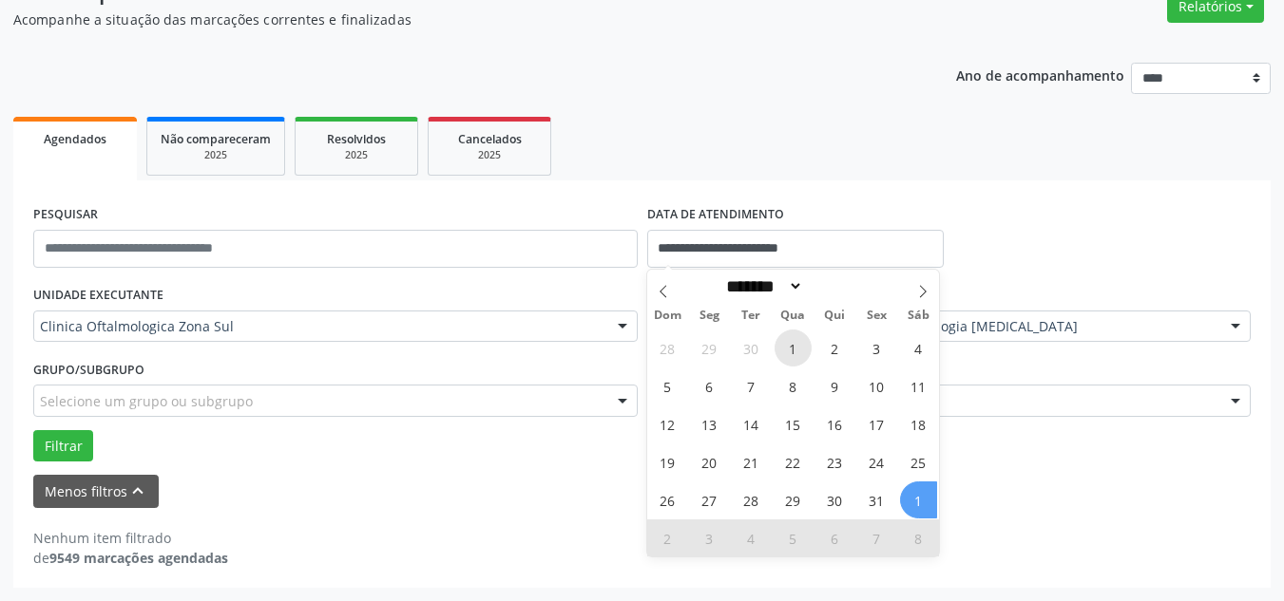
click at [796, 349] on span "1" at bounding box center [792, 348] width 37 height 37
type input "**********"
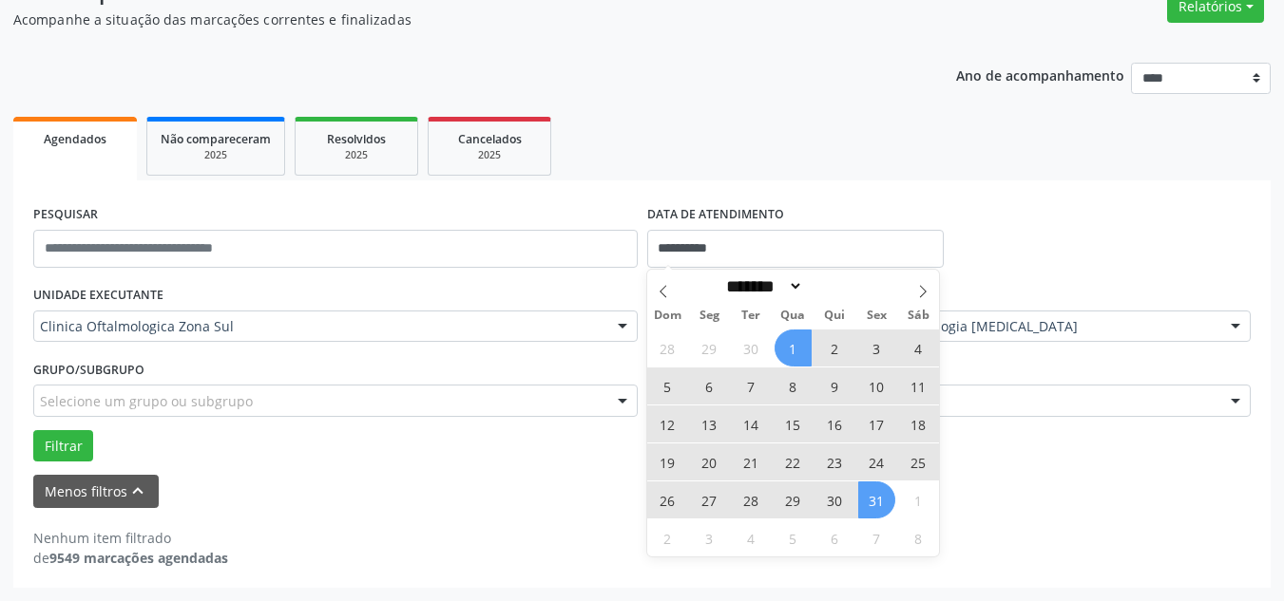
click at [883, 506] on span "31" at bounding box center [876, 500] width 37 height 37
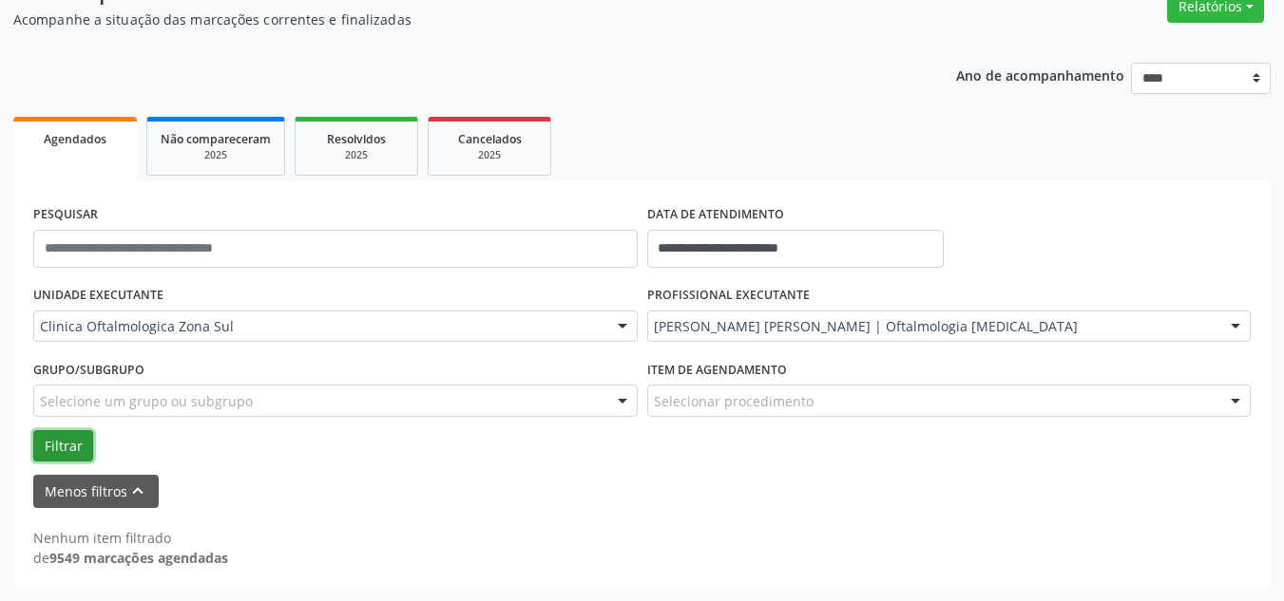
drag, startPoint x: 54, startPoint y: 437, endPoint x: 138, endPoint y: 449, distance: 84.5
click at [59, 438] on button "Filtrar" at bounding box center [63, 446] width 60 height 32
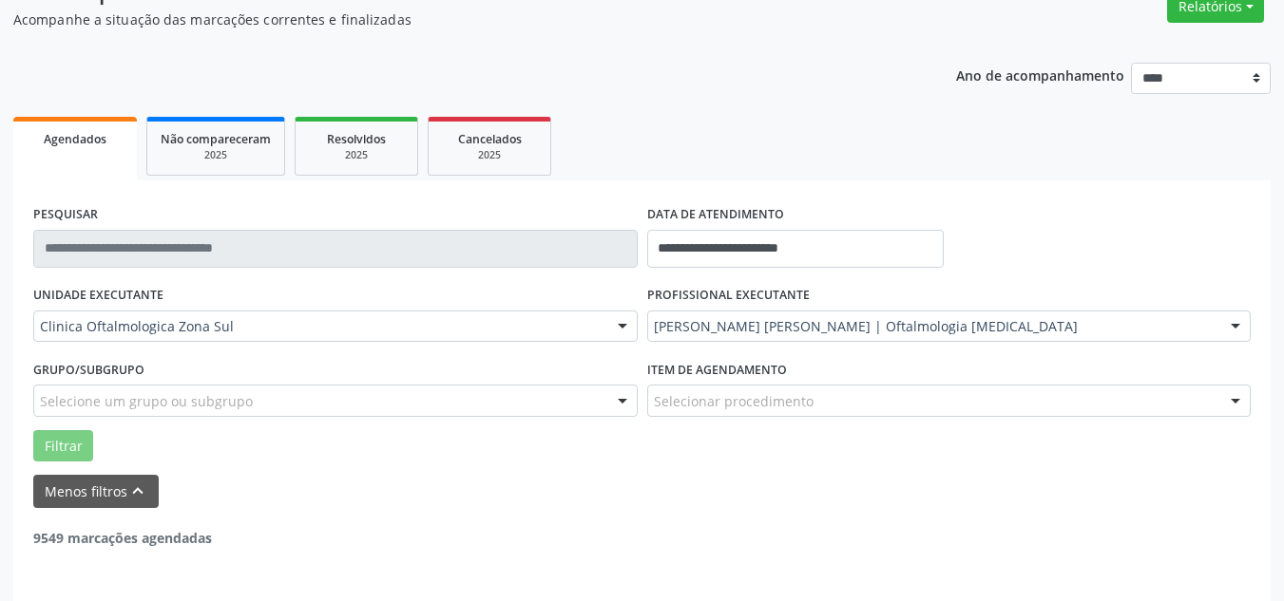
scroll to position [228, 0]
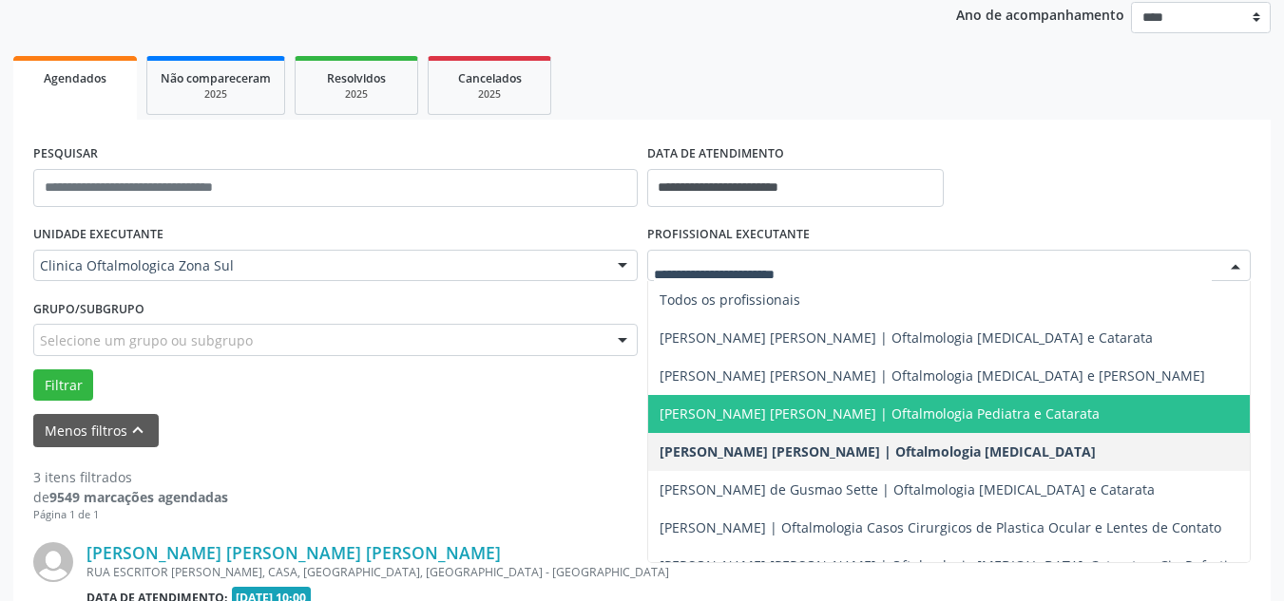
click at [776, 412] on span "[PERSON_NAME] [PERSON_NAME] | Oftalmologia Pediatra e Catarata" at bounding box center [879, 414] width 440 height 18
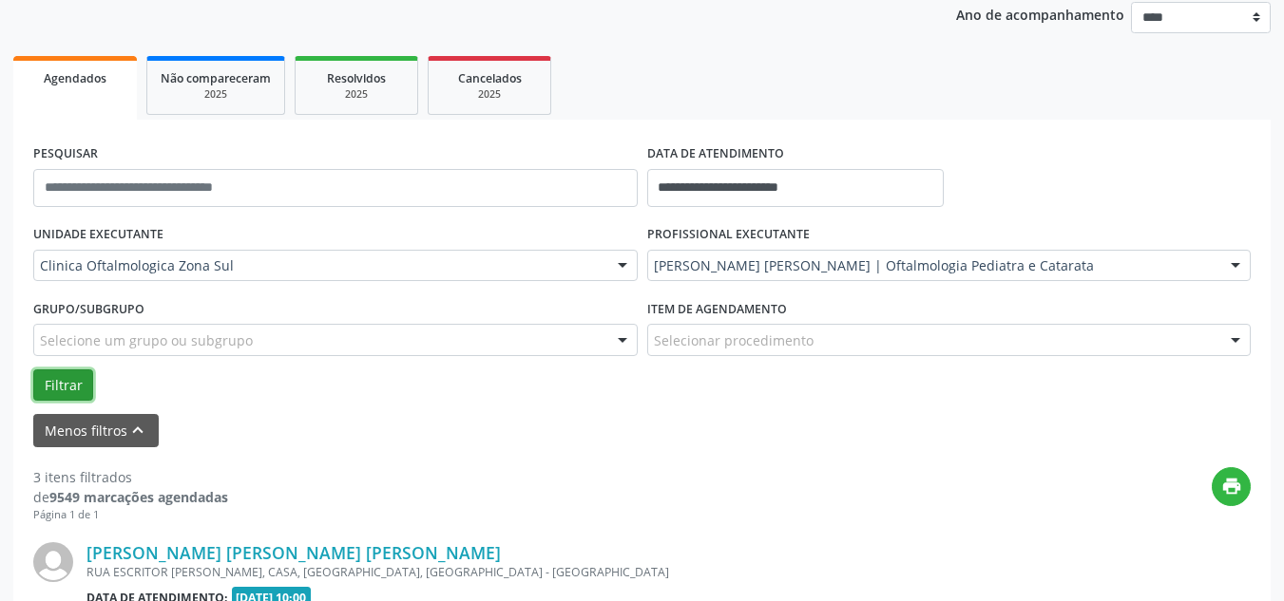
click at [55, 380] on button "Filtrar" at bounding box center [63, 386] width 60 height 32
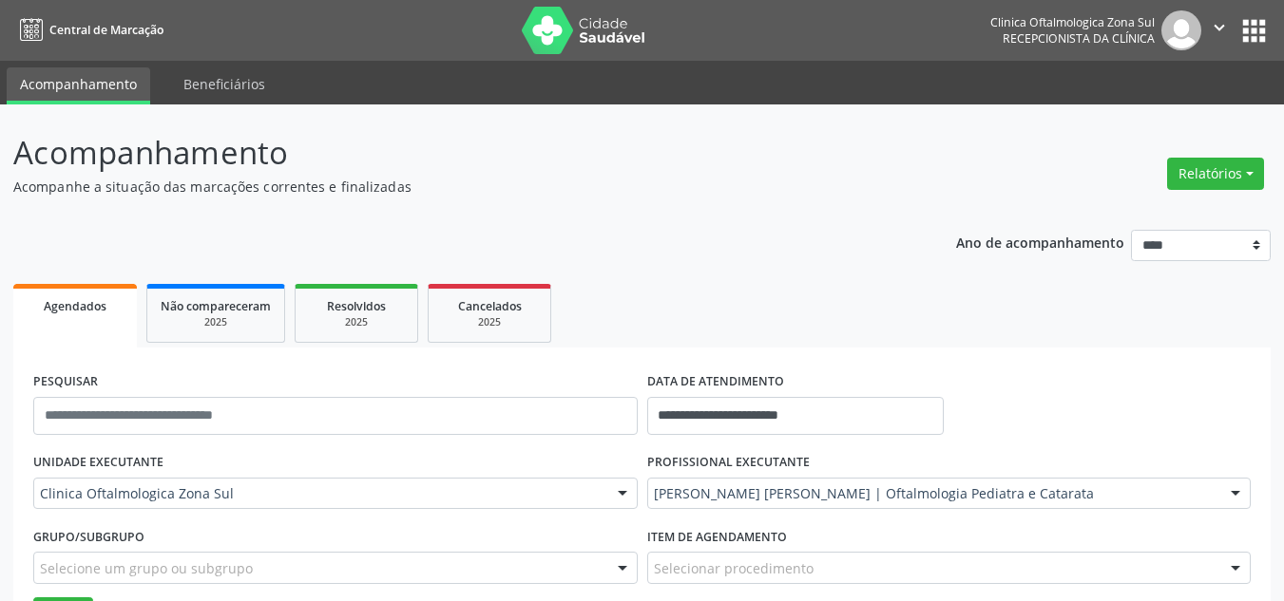
scroll to position [167, 0]
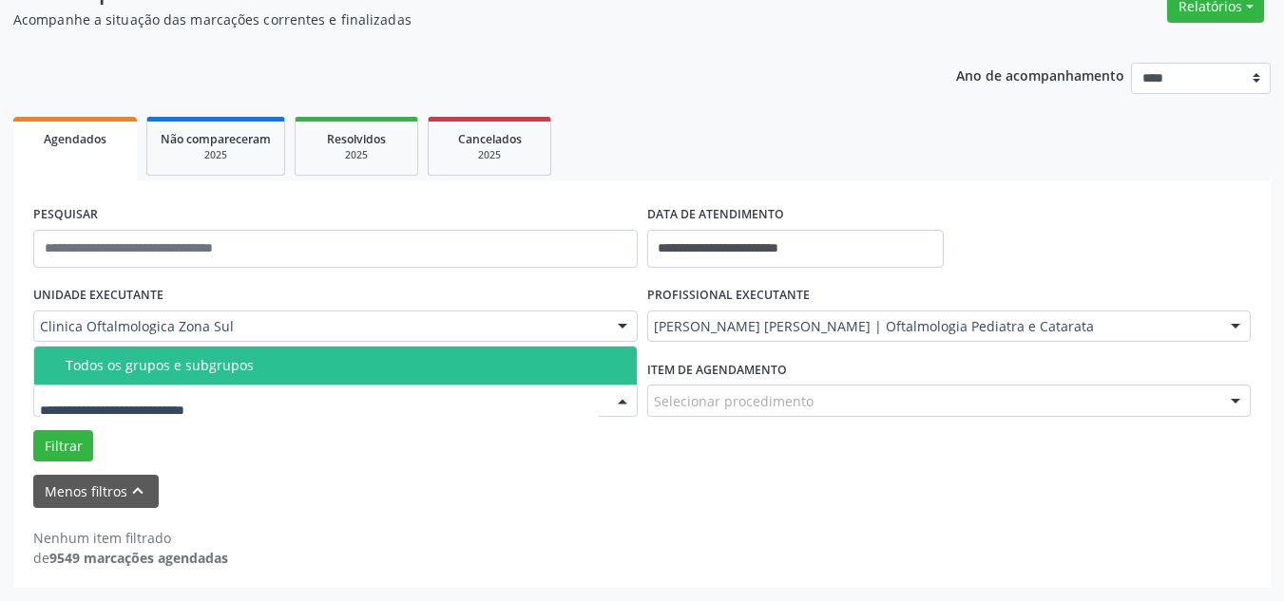
click at [86, 387] on div at bounding box center [335, 401] width 604 height 32
click at [105, 362] on div "Todos os grupos e subgrupos" at bounding box center [346, 365] width 560 height 15
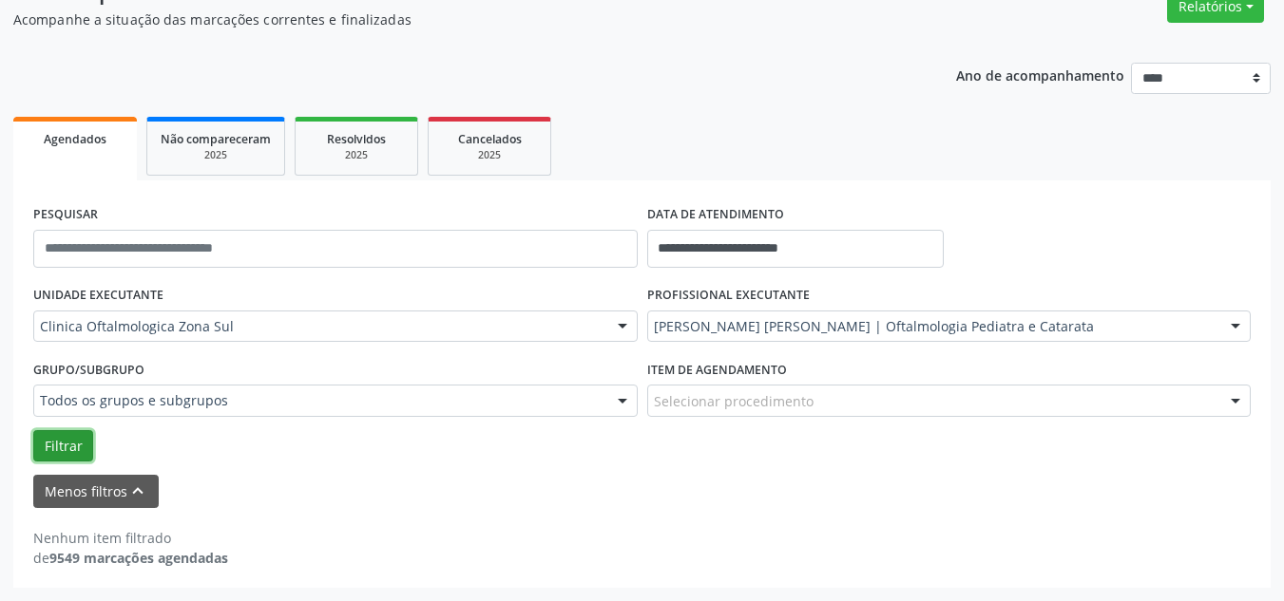
click at [52, 444] on button "Filtrar" at bounding box center [63, 446] width 60 height 32
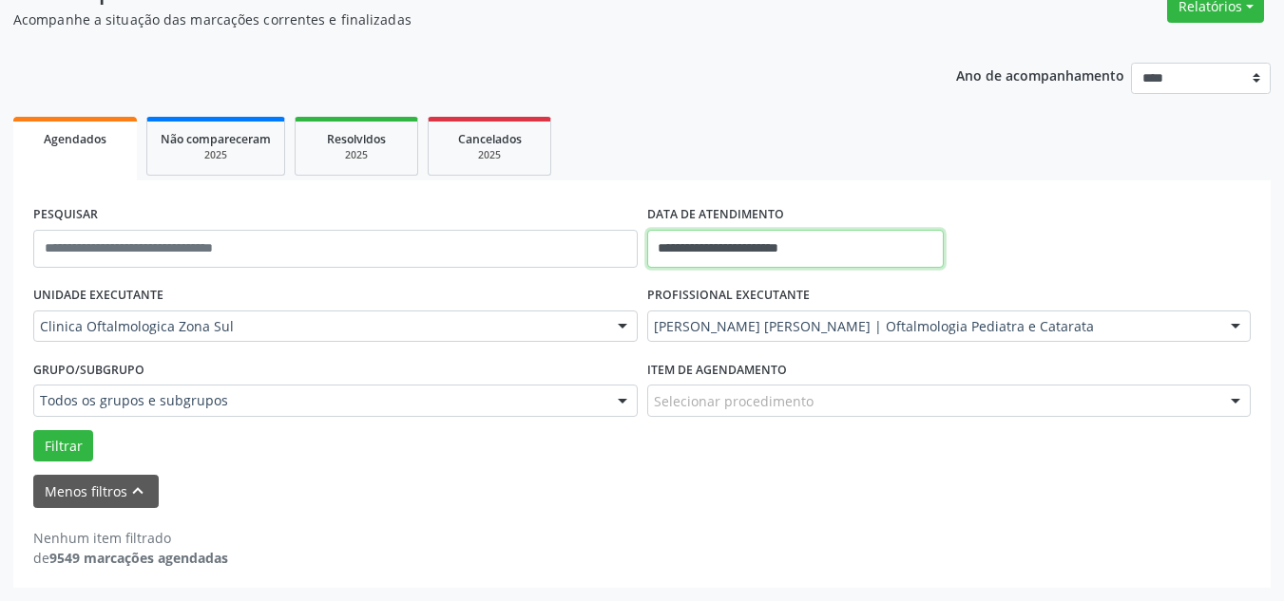
click at [803, 250] on input "**********" at bounding box center [795, 249] width 297 height 38
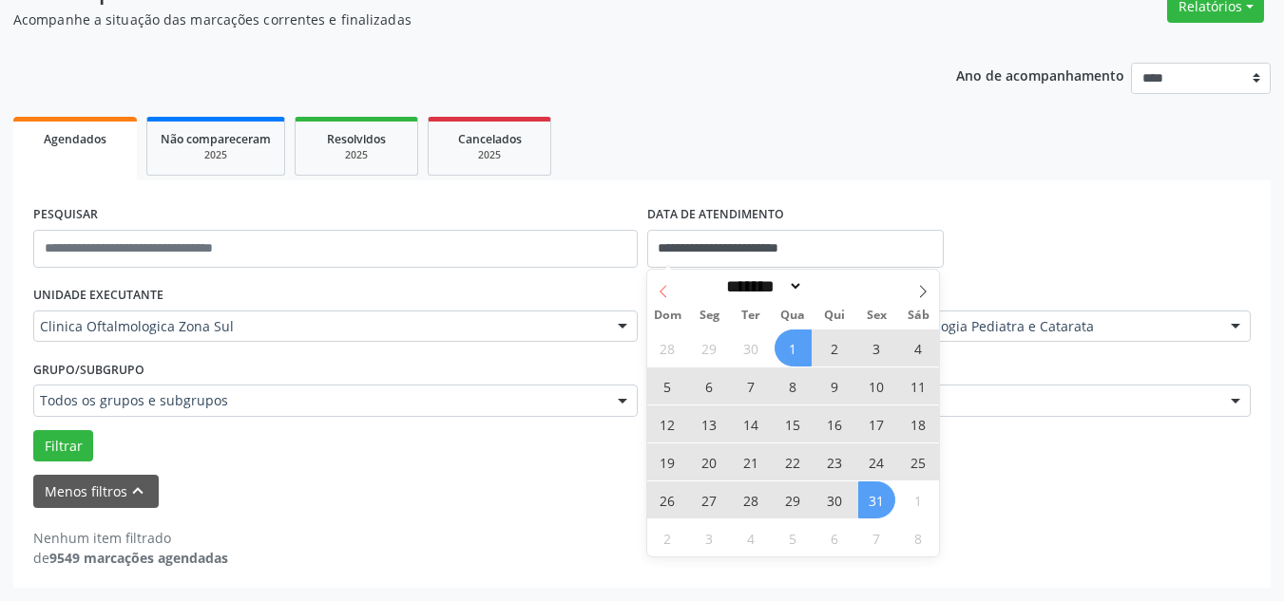
click at [663, 289] on icon at bounding box center [662, 291] width 13 height 13
select select "*"
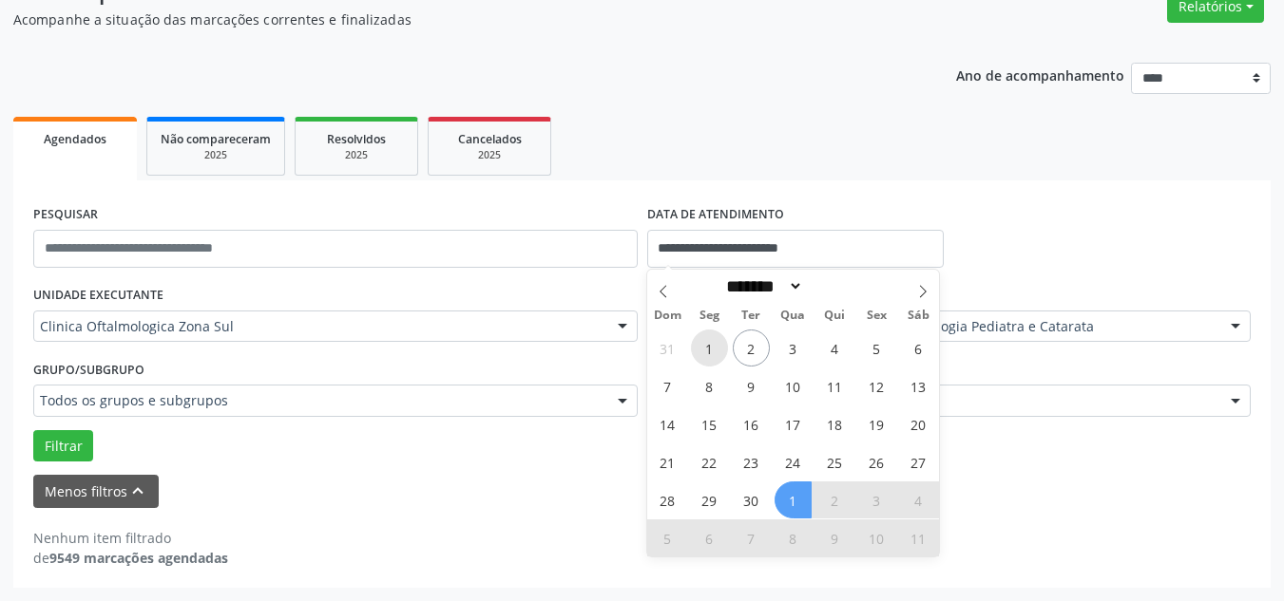
click at [721, 346] on span "1" at bounding box center [709, 348] width 37 height 37
type input "**********"
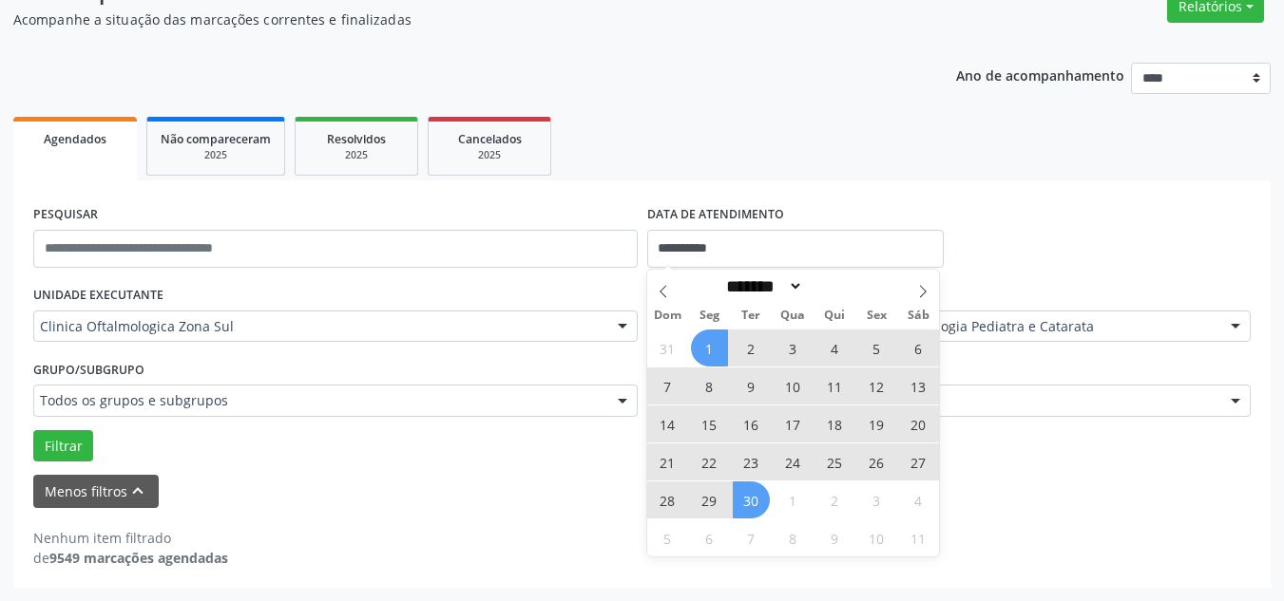
click at [736, 496] on span "30" at bounding box center [750, 500] width 37 height 37
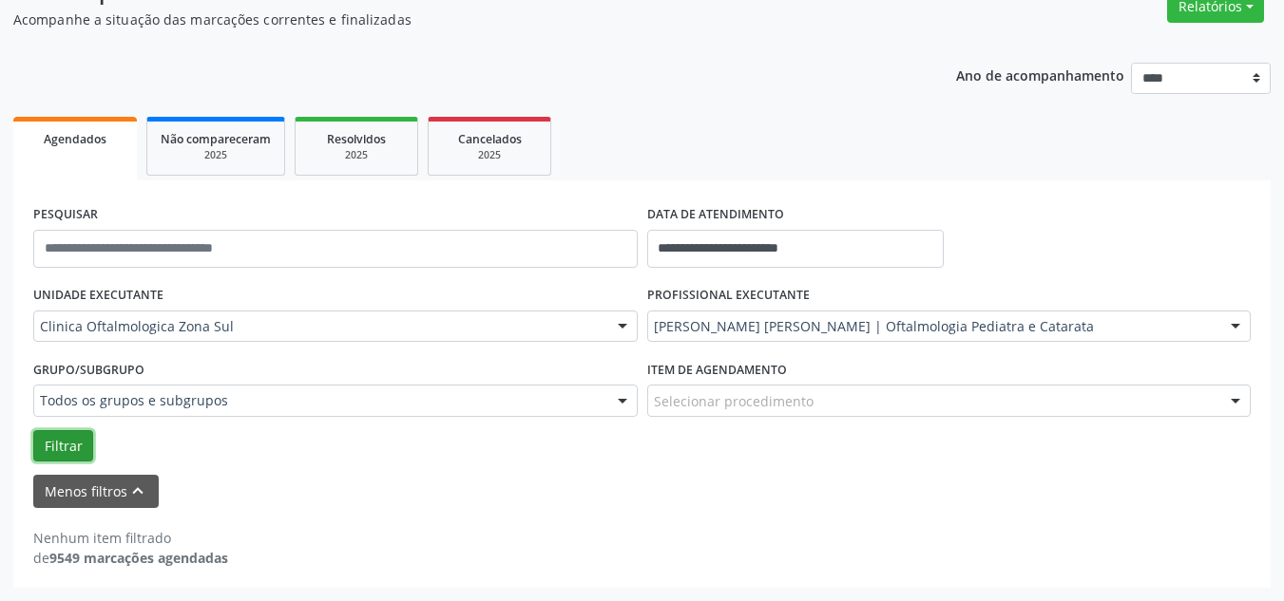
click at [57, 451] on button "Filtrar" at bounding box center [63, 446] width 60 height 32
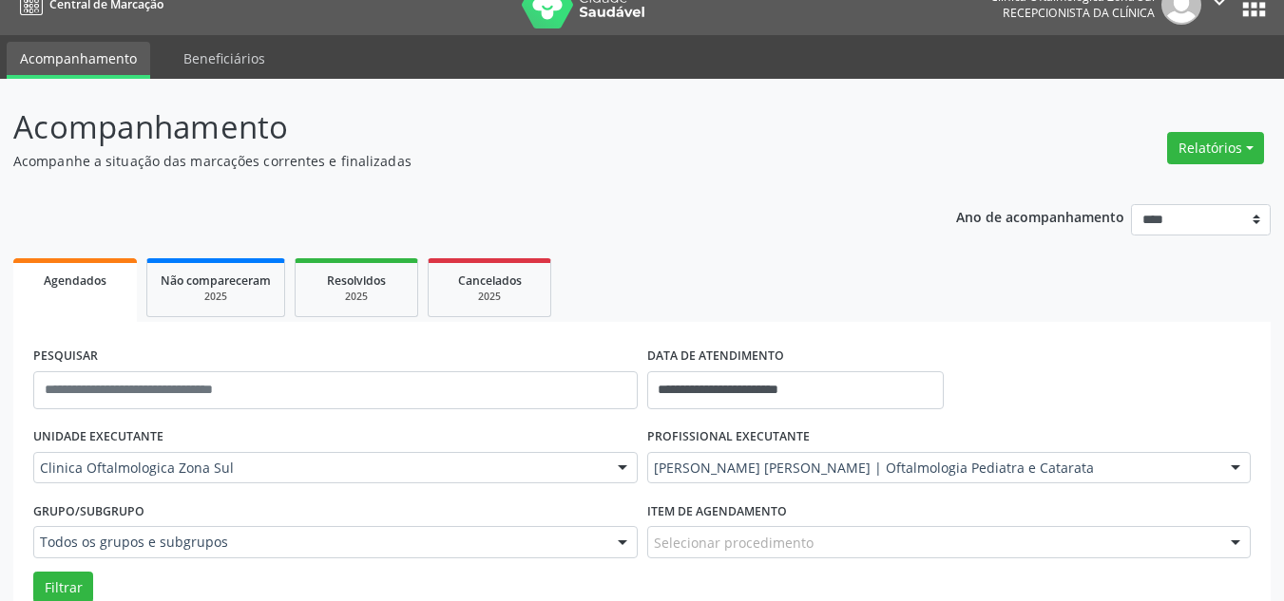
scroll to position [0, 0]
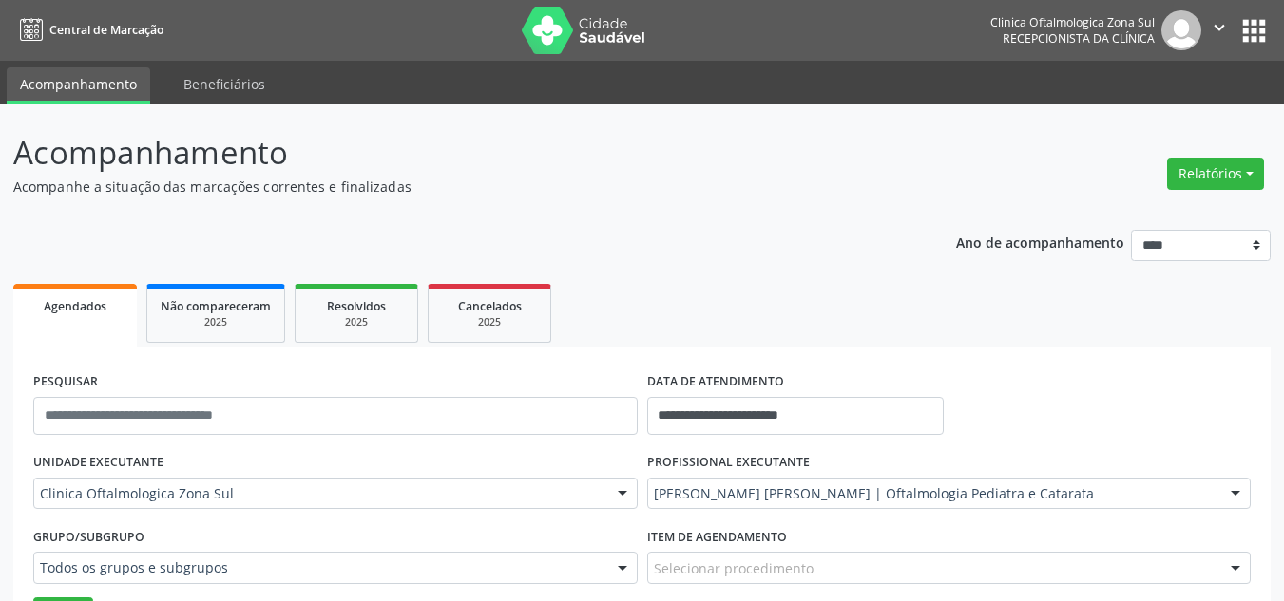
click at [1213, 27] on icon "" at bounding box center [1218, 27] width 21 height 21
click at [1151, 123] on link "Sair" at bounding box center [1170, 116] width 131 height 27
